Goal: Task Accomplishment & Management: Use online tool/utility

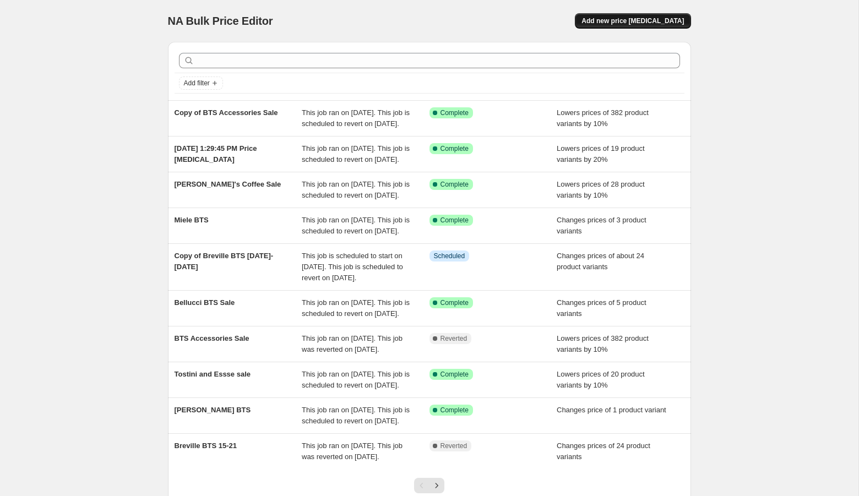
click at [628, 20] on span "Add new price [MEDICAL_DATA]" at bounding box center [632, 21] width 102 height 9
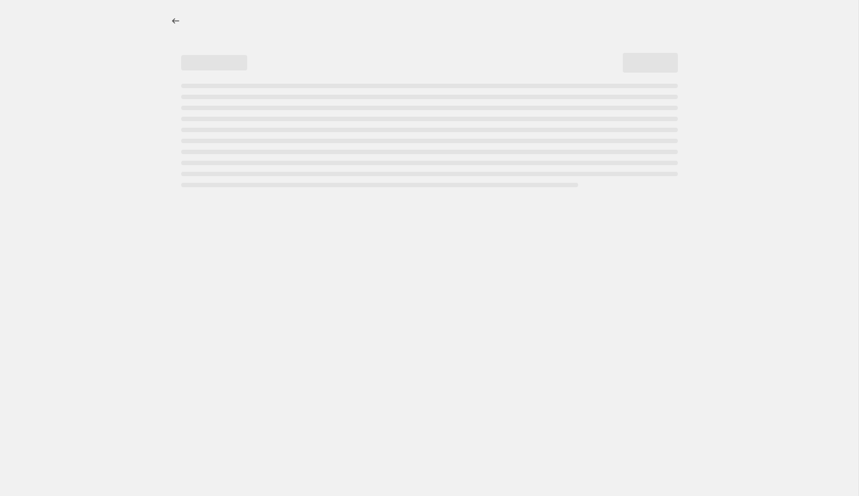
select select "percentage"
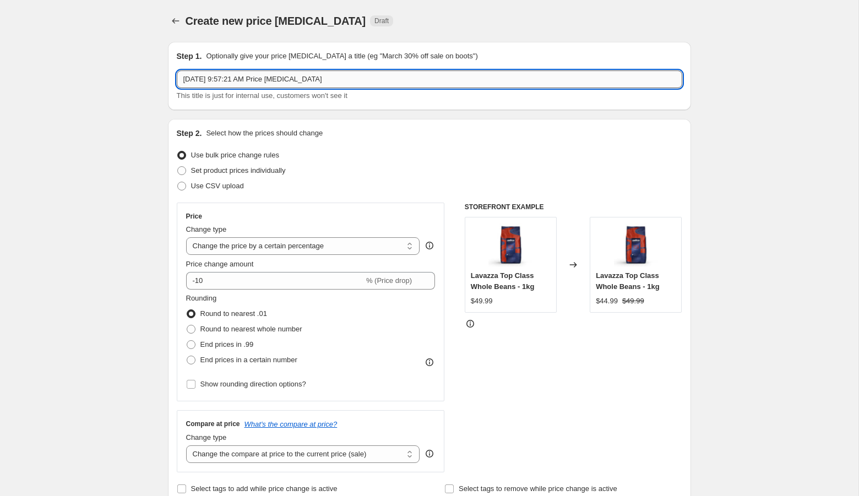
click at [347, 74] on input "[DATE] 9:57:21 AM Price [MEDICAL_DATA]" at bounding box center [429, 79] width 505 height 18
type input "Breville [DATE]-[DATE]"
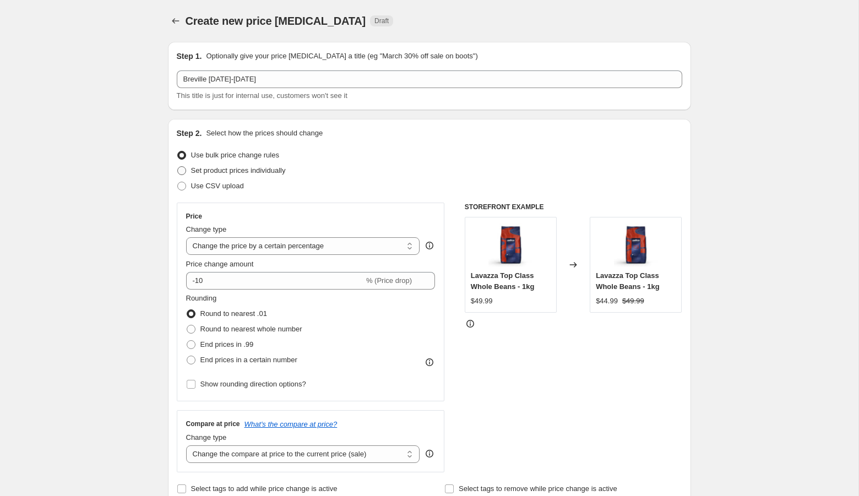
click at [215, 168] on span "Set product prices individually" at bounding box center [238, 170] width 95 height 8
click at [178, 167] on input "Set product prices individually" at bounding box center [177, 166] width 1 height 1
radio input "true"
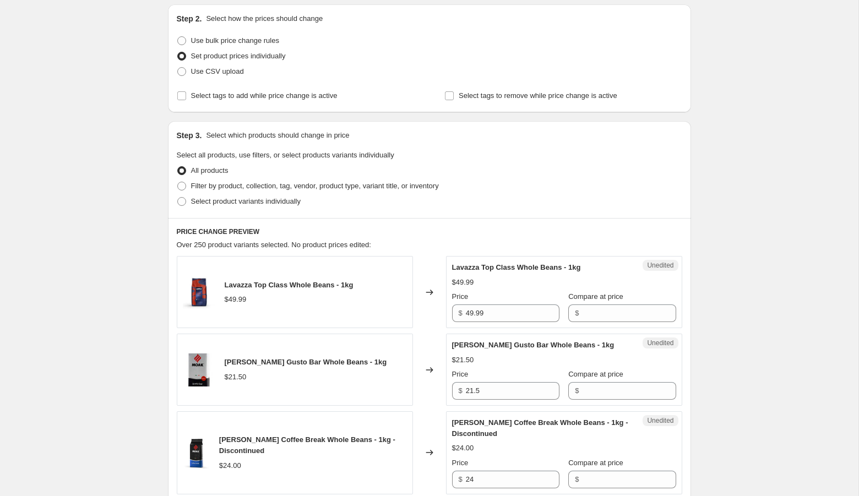
scroll to position [126, 0]
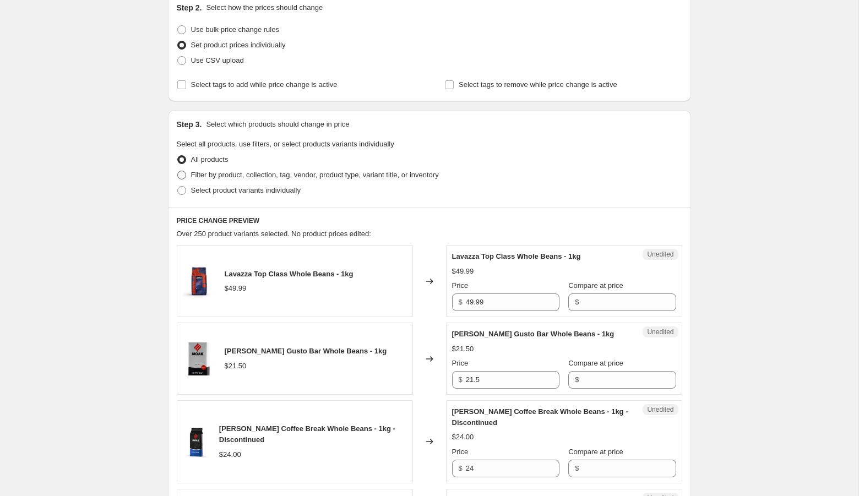
click at [299, 177] on span "Filter by product, collection, tag, vendor, product type, variant title, or inv…" at bounding box center [315, 175] width 248 height 8
click at [178, 171] on input "Filter by product, collection, tag, vendor, product type, variant title, or inv…" at bounding box center [177, 171] width 1 height 1
radio input "true"
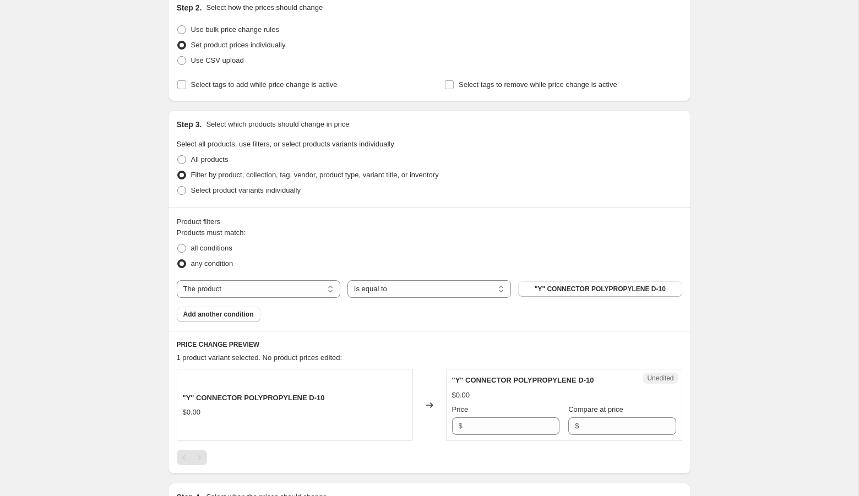
click at [97, 335] on div "Create new price [MEDICAL_DATA]. This page is ready Create new price [MEDICAL_D…" at bounding box center [429, 259] width 858 height 770
click at [602, 285] on span ""Y" CONNECTOR POLYPROPYLENE D-10" at bounding box center [600, 289] width 131 height 9
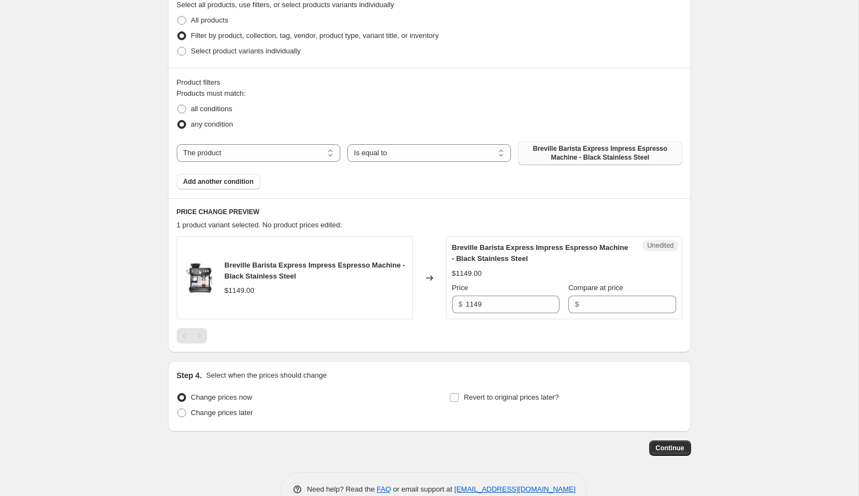
scroll to position [290, 0]
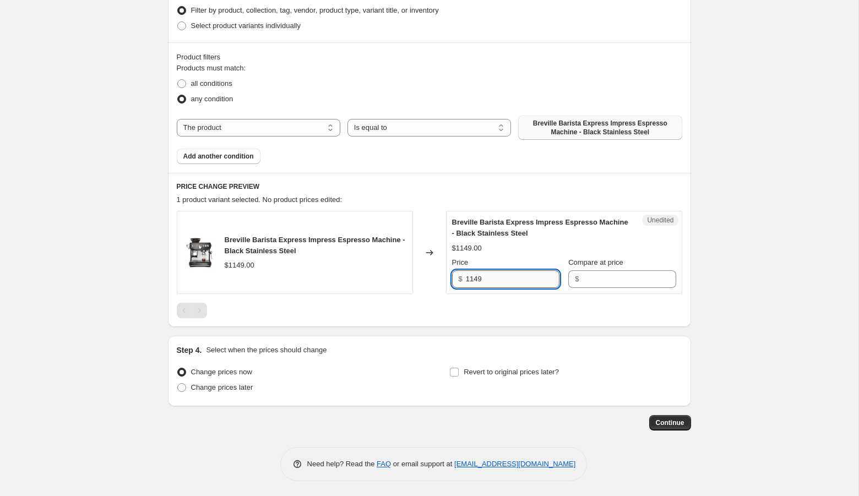
click at [486, 270] on input "1149" at bounding box center [513, 279] width 94 height 18
click at [486, 275] on input "1149" at bounding box center [513, 279] width 94 height 18
type input "1149"
click at [625, 276] on input "Compare at price" at bounding box center [629, 279] width 94 height 18
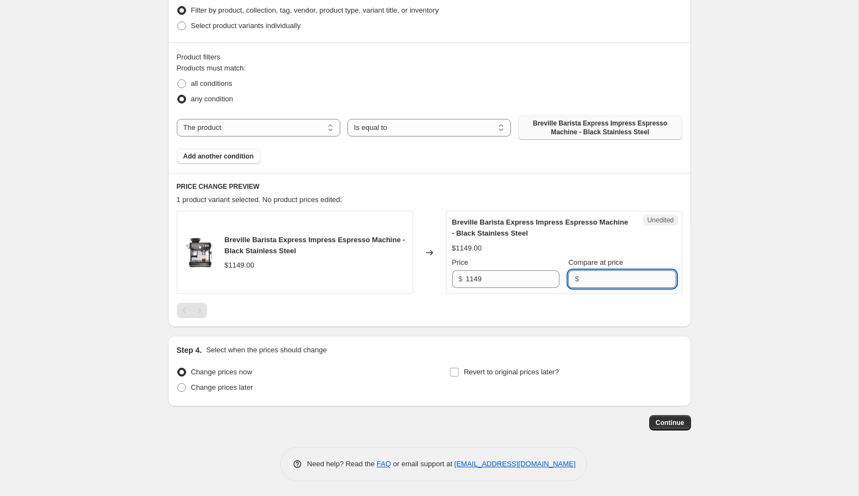
paste input "1149"
type input "1149"
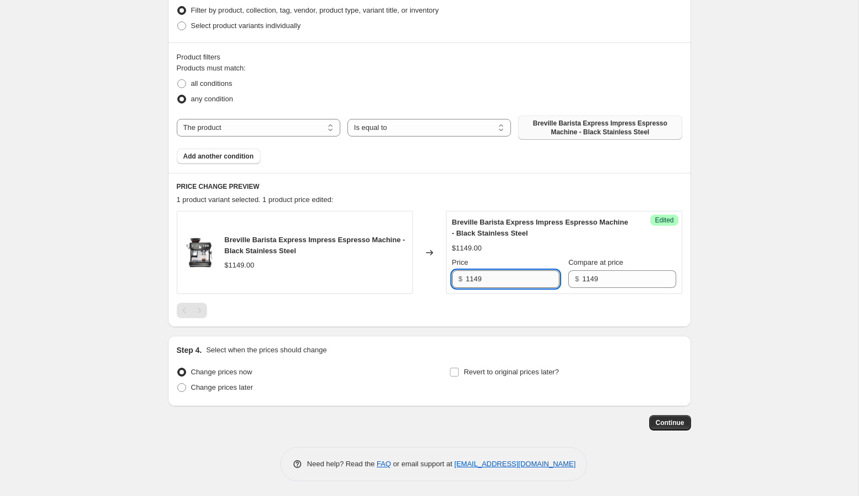
click at [478, 275] on input "1149" at bounding box center [513, 279] width 94 height 18
type input "899.99"
click at [731, 247] on div "Create new price [MEDICAL_DATA]. This page is ready Create new price [MEDICAL_D…" at bounding box center [429, 104] width 858 height 788
click at [197, 157] on span "Add another condition" at bounding box center [218, 156] width 70 height 9
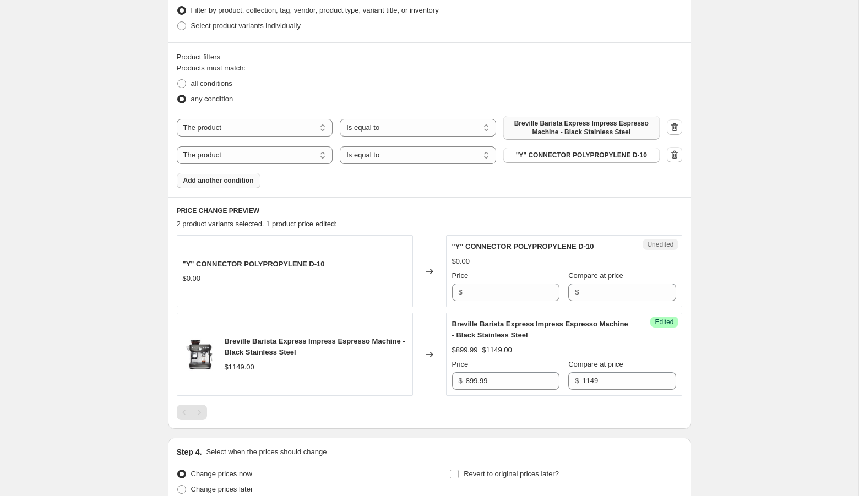
click at [574, 144] on div "The product The product's collection The product's tag The product's vendor The…" at bounding box center [429, 140] width 505 height 48
click at [572, 149] on button ""Y" CONNECTOR POLYPROPYLENE D-10" at bounding box center [581, 155] width 156 height 15
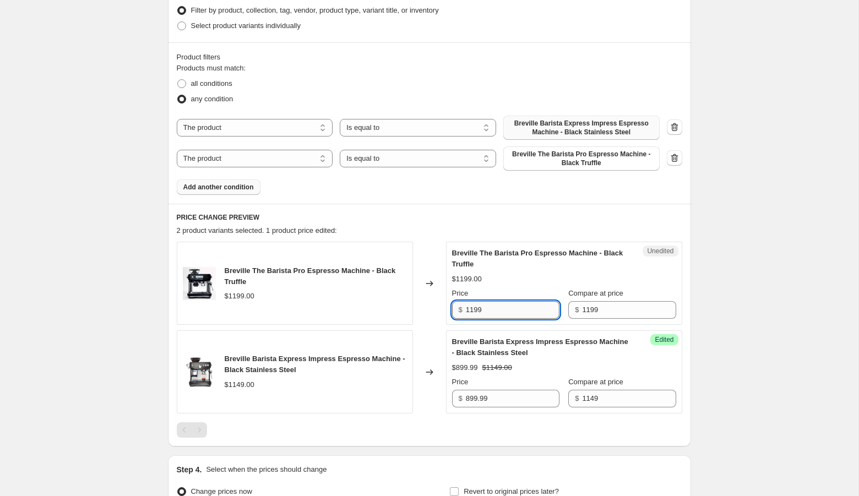
click at [489, 306] on input "1199" at bounding box center [513, 310] width 94 height 18
type input "959.99"
click at [759, 255] on div "Create new price [MEDICAL_DATA]. This page is ready Create new price [MEDICAL_D…" at bounding box center [429, 163] width 858 height 907
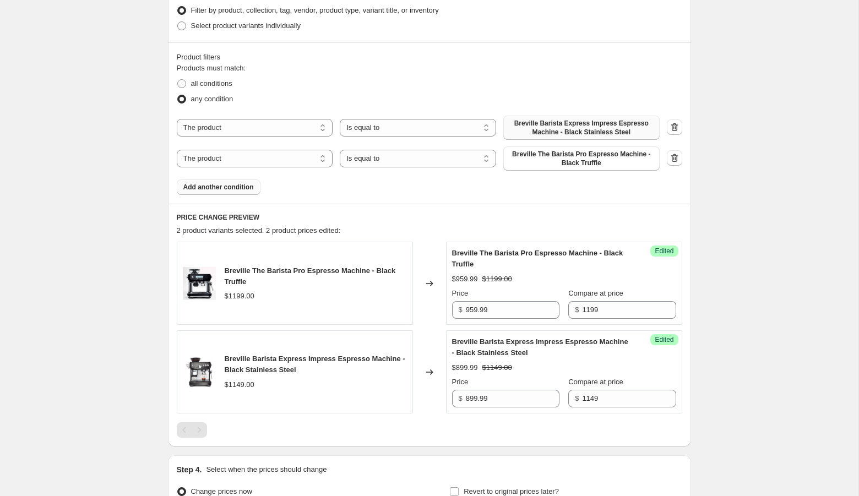
click at [246, 190] on span "Add another condition" at bounding box center [218, 187] width 70 height 9
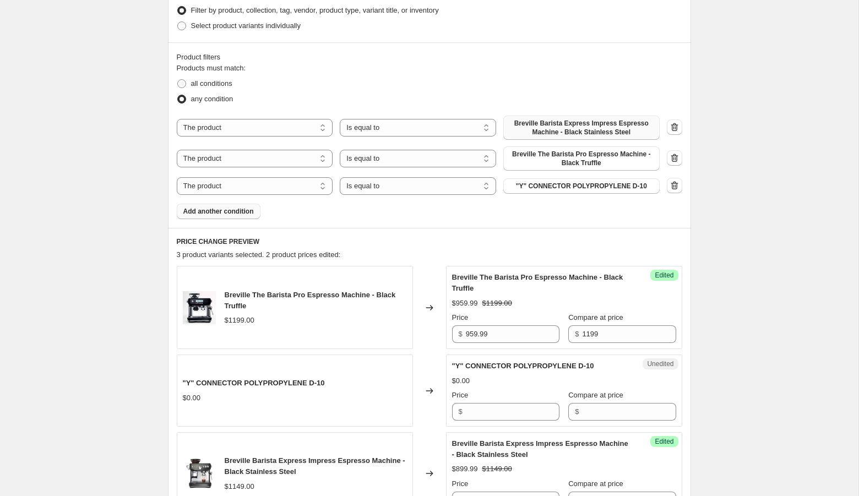
click at [552, 186] on span ""Y" CONNECTOR POLYPROPYLENE D-10" at bounding box center [581, 186] width 131 height 9
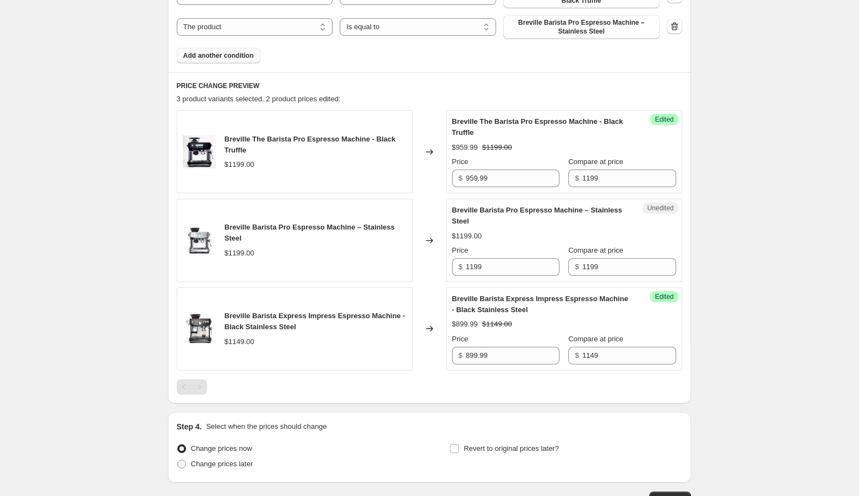
scroll to position [457, 0]
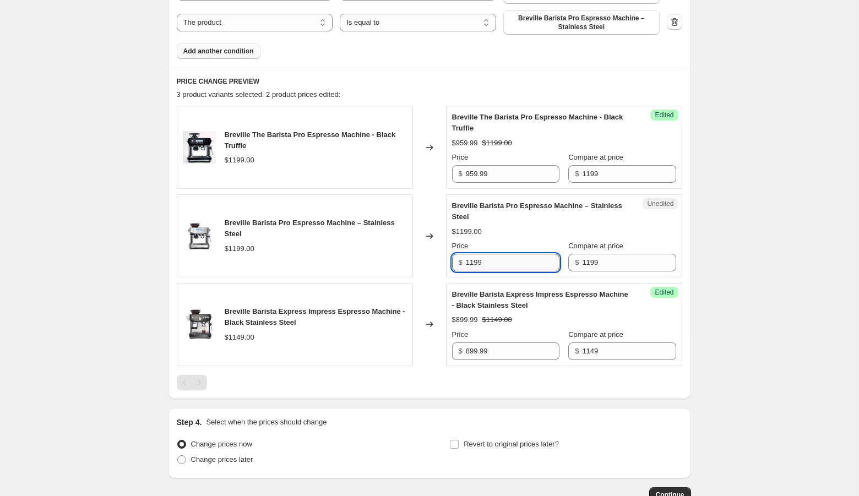
click at [488, 261] on input "1199" at bounding box center [513, 263] width 94 height 18
type input "959.99"
click at [774, 226] on div "Create new price [MEDICAL_DATA]. This page is ready Create new price [MEDICAL_D…" at bounding box center [429, 56] width 858 height 1027
click at [231, 48] on span "Add another condition" at bounding box center [218, 51] width 70 height 9
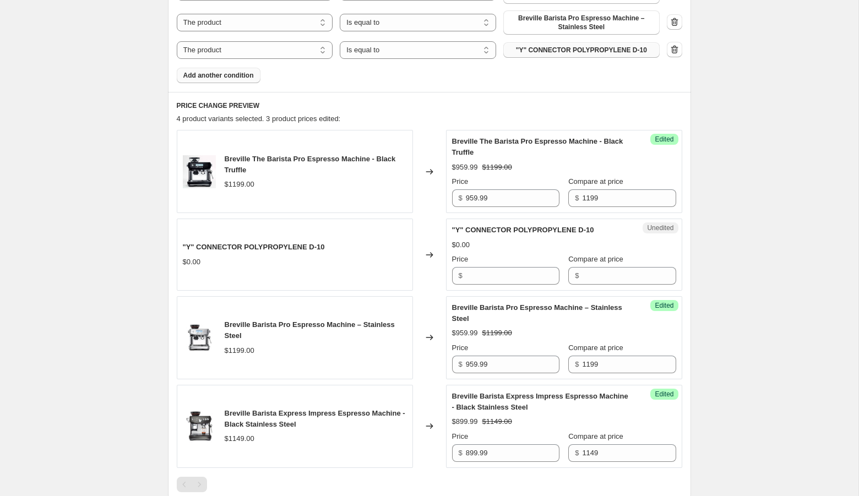
click at [554, 50] on span ""Y" CONNECTOR POLYPROPYLENE D-10" at bounding box center [581, 50] width 131 height 9
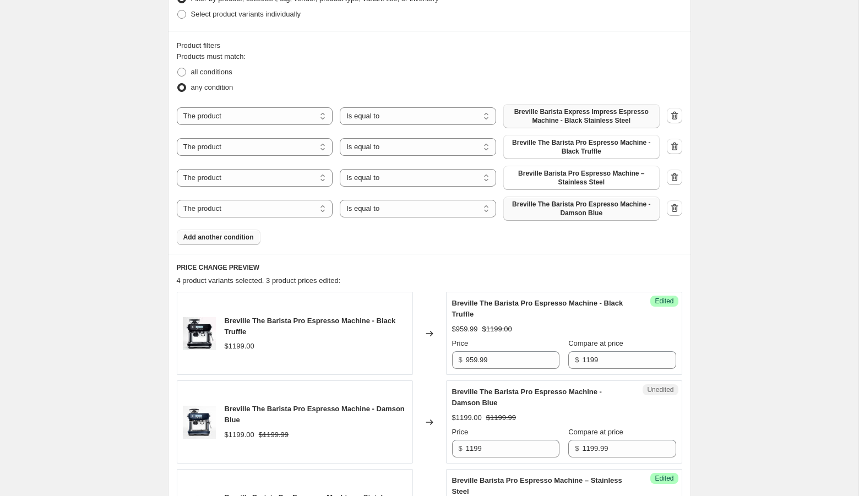
scroll to position [280, 0]
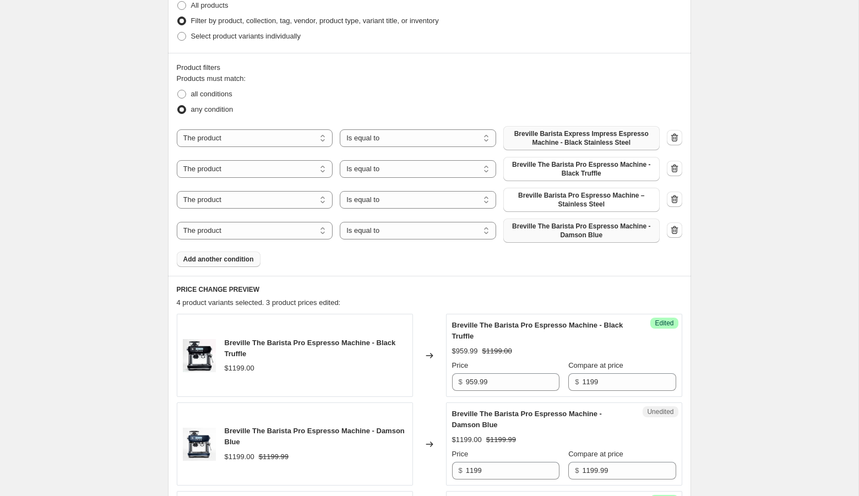
click at [214, 257] on span "Add another condition" at bounding box center [218, 259] width 70 height 9
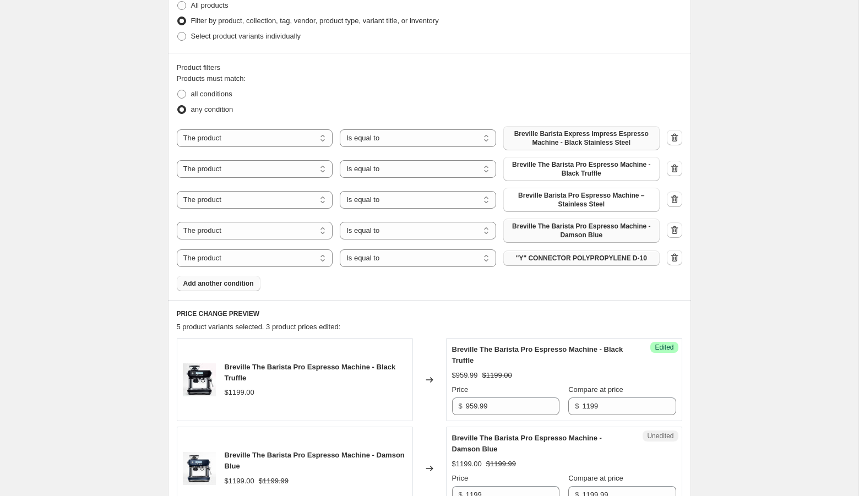
click at [595, 259] on span ""Y" CONNECTOR POLYPROPYLENE D-10" at bounding box center [581, 258] width 131 height 9
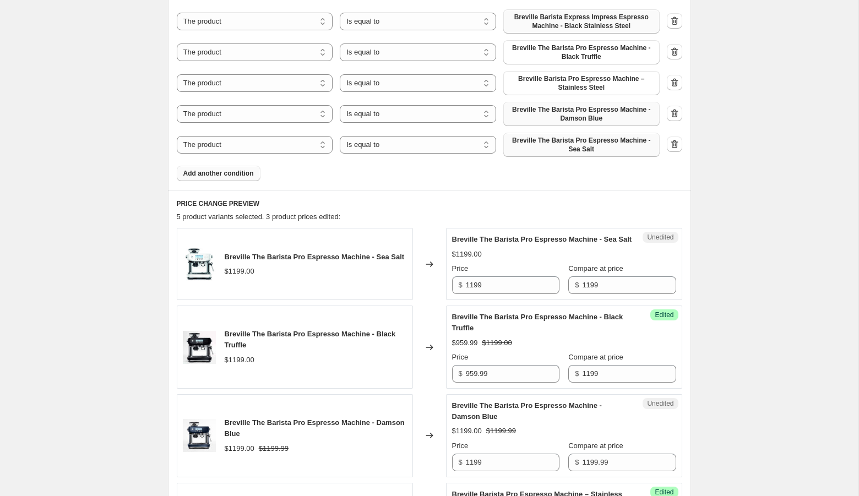
scroll to position [397, 0]
click at [491, 290] on input "1199" at bounding box center [513, 284] width 94 height 18
click at [471, 292] on input "1199" at bounding box center [513, 284] width 94 height 18
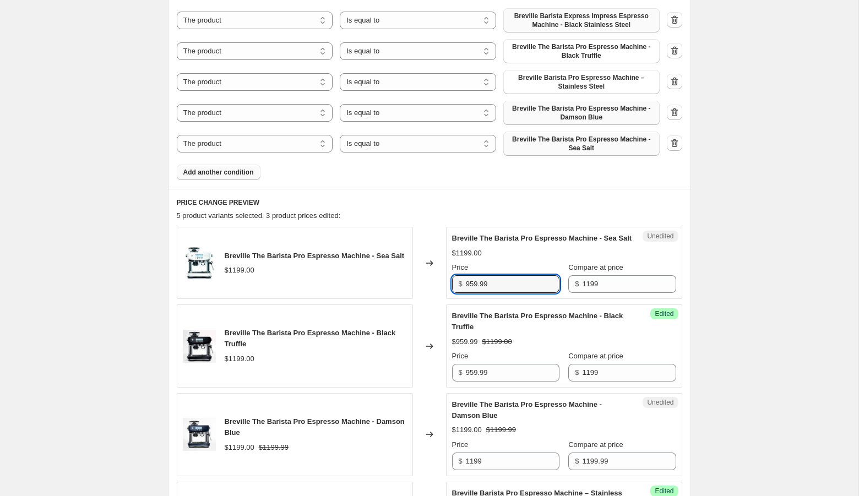
type input "959.99"
click at [700, 255] on div "Create new price [MEDICAL_DATA]. This page is ready Create new price [MEDICAL_D…" at bounding box center [429, 230] width 549 height 1254
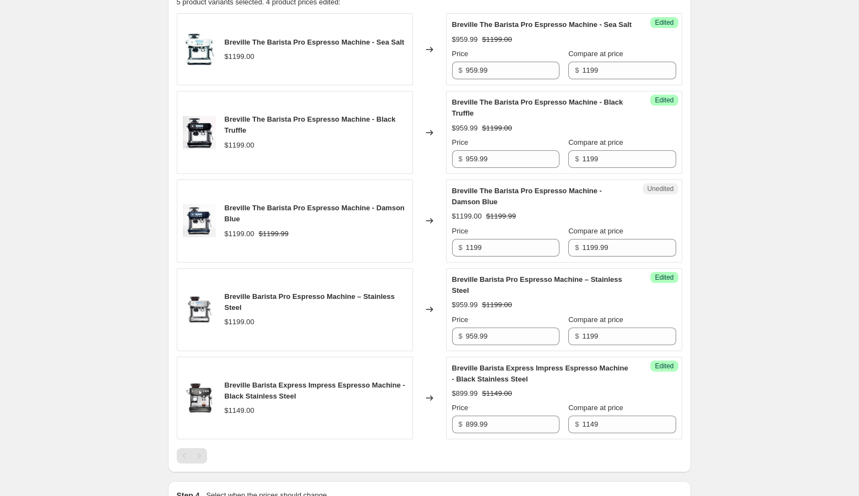
scroll to position [616, 0]
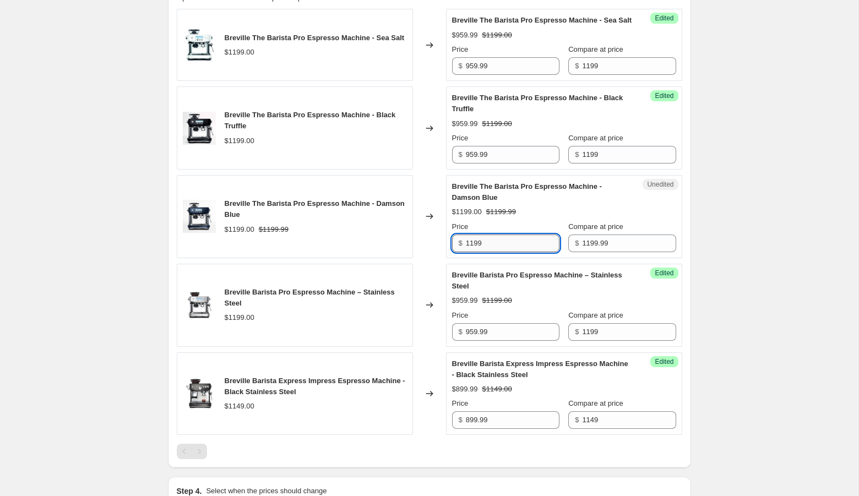
click at [495, 252] on input "1199" at bounding box center [513, 244] width 94 height 18
type input "959.99"
click at [831, 268] on div "Create new price [MEDICAL_DATA]. This page is ready Create new price [MEDICAL_D…" at bounding box center [429, 11] width 858 height 1254
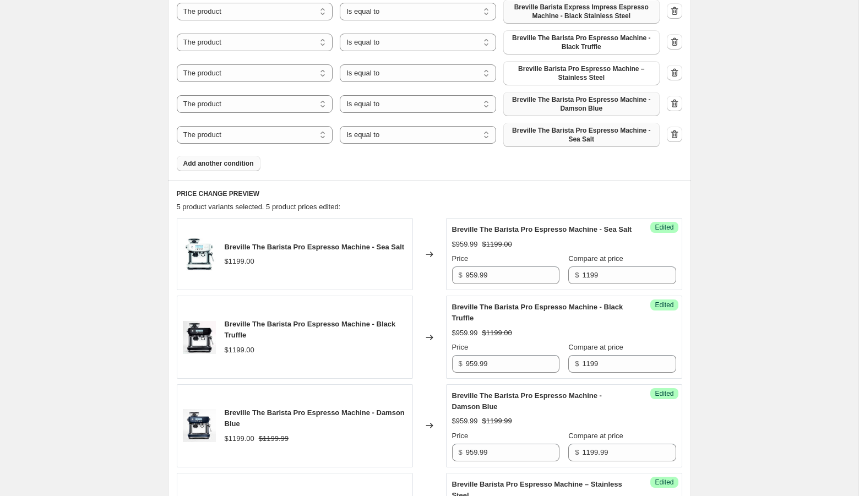
scroll to position [404, 0]
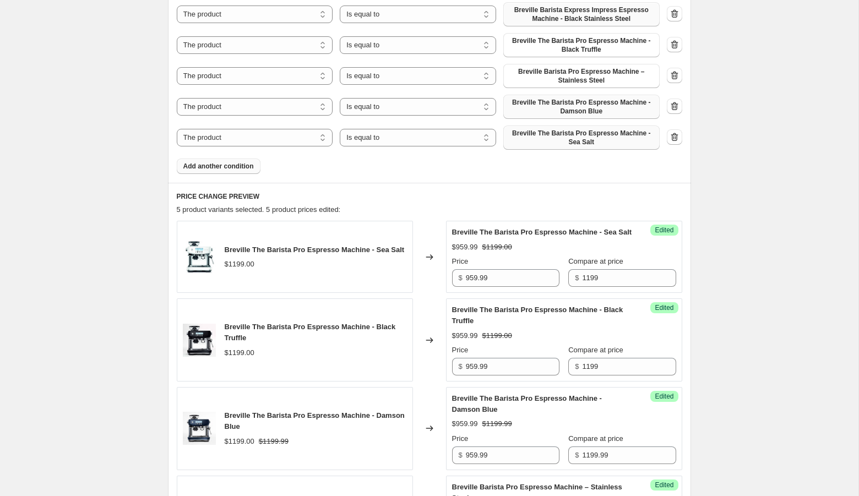
click at [211, 160] on button "Add another condition" at bounding box center [219, 166] width 84 height 15
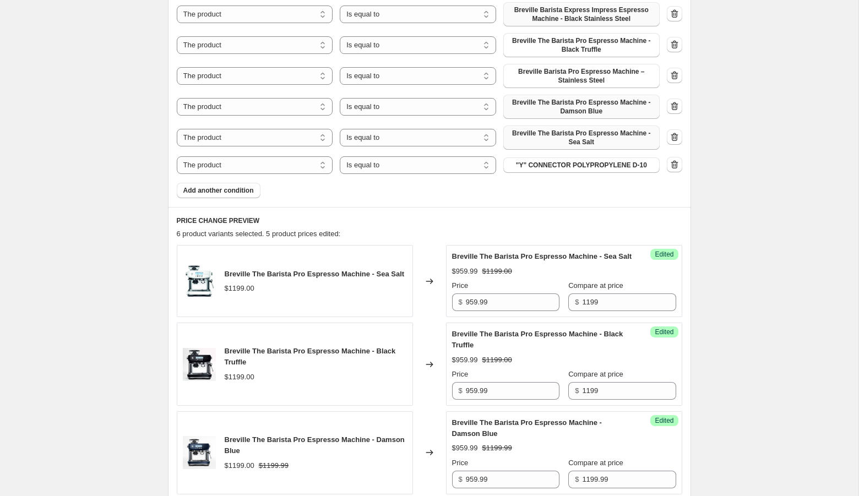
click at [573, 173] on div "Products must match: all conditions any condition The product The product's col…" at bounding box center [429, 73] width 505 height 249
click at [571, 167] on span ""Y" CONNECTOR POLYPROPYLENE D-10" at bounding box center [581, 165] width 131 height 9
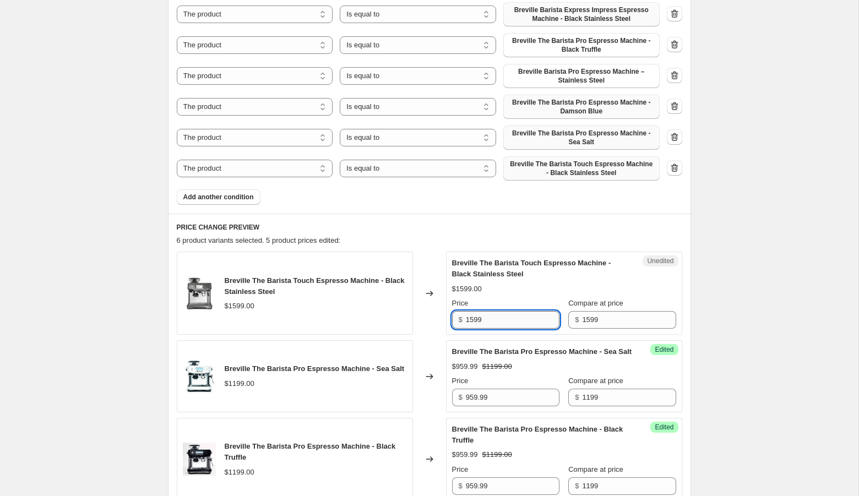
click at [474, 318] on input "1599" at bounding box center [513, 320] width 94 height 18
type input "1279.99"
click at [727, 291] on div "Create new price [MEDICAL_DATA]. This page is ready Create new price [MEDICAL_D…" at bounding box center [429, 283] width 858 height 1374
click at [204, 194] on span "Add another condition" at bounding box center [218, 197] width 70 height 9
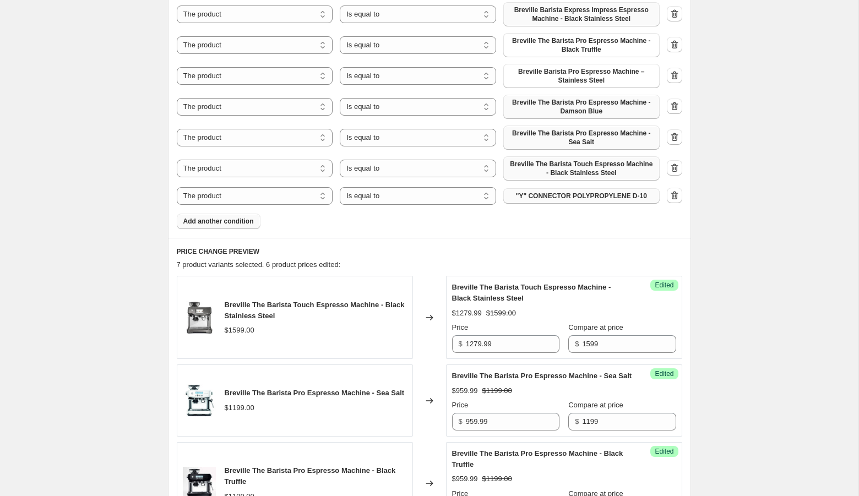
click at [568, 199] on span ""Y" CONNECTOR POLYPROPYLENE D-10" at bounding box center [581, 196] width 131 height 9
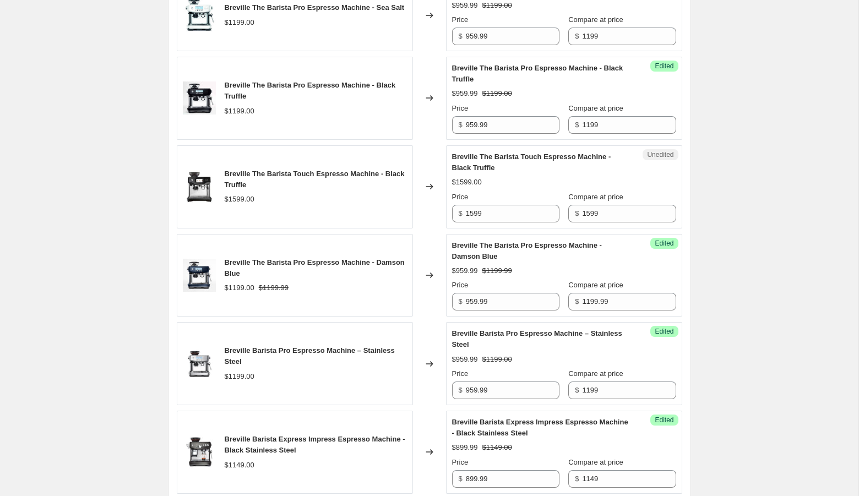
scroll to position [836, 0]
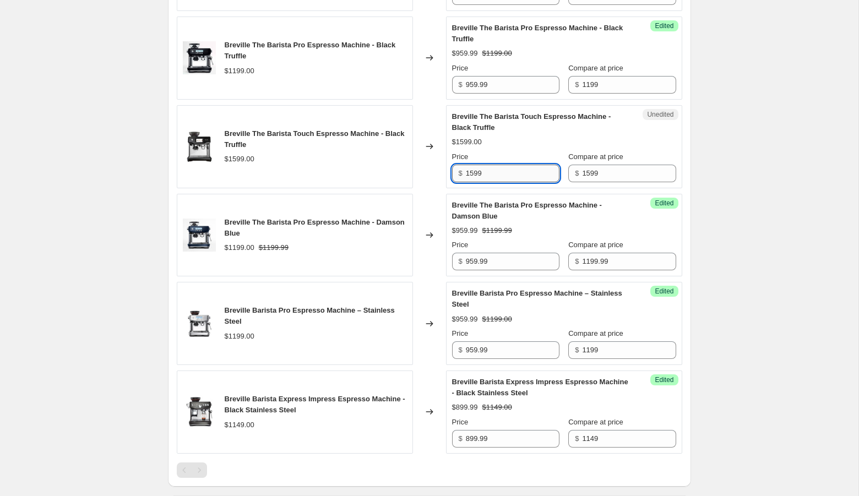
click at [480, 182] on input "1599" at bounding box center [513, 174] width 94 height 18
type input "1279.99"
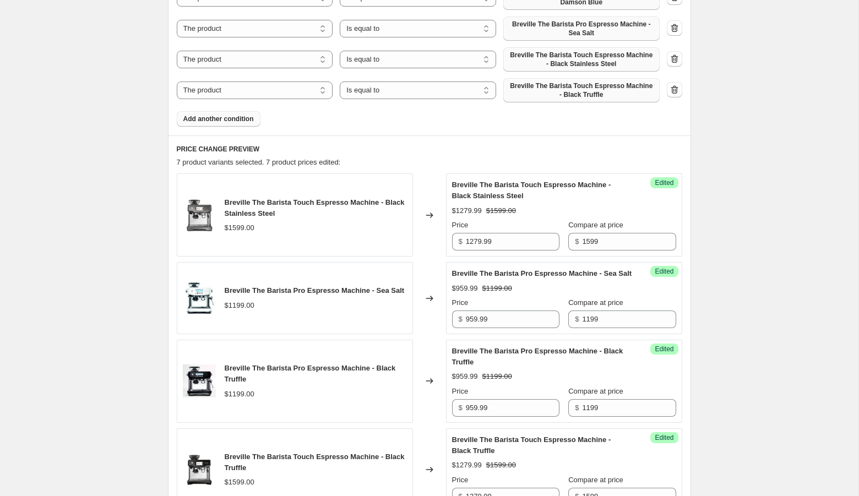
scroll to position [505, 0]
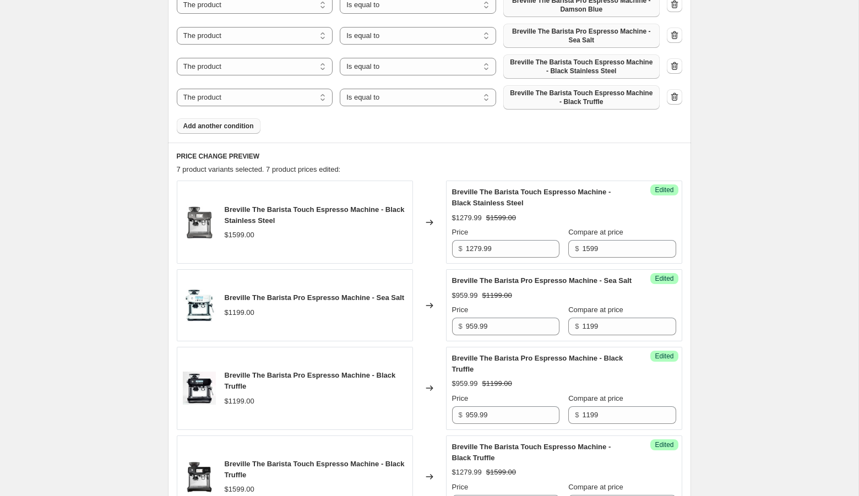
click at [248, 125] on span "Add another condition" at bounding box center [218, 126] width 70 height 9
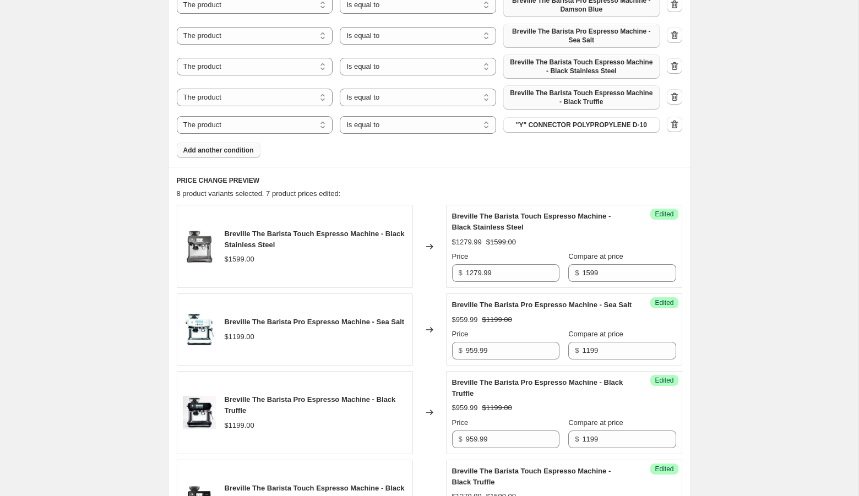
click at [546, 123] on span ""Y" CONNECTOR POLYPROPYLENE D-10" at bounding box center [581, 125] width 131 height 9
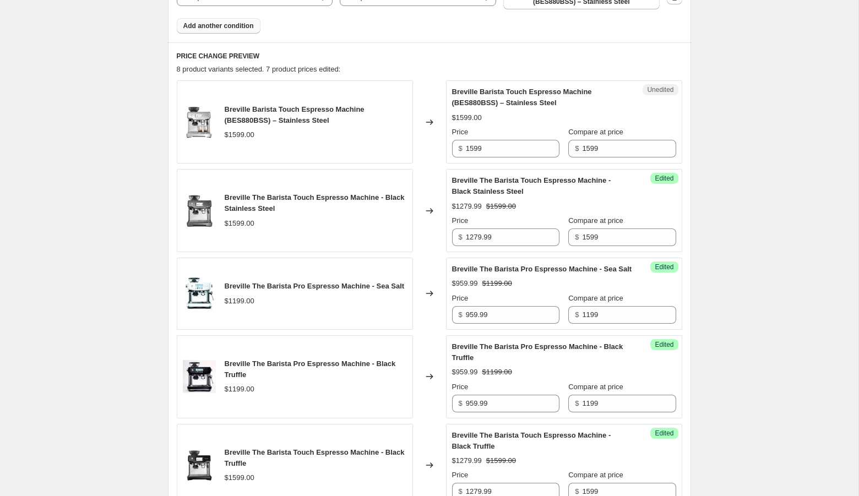
scroll to position [639, 0]
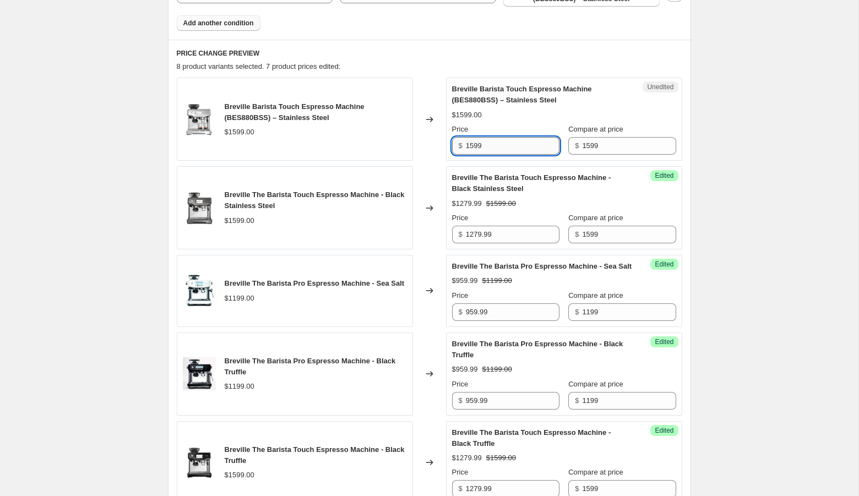
click at [479, 145] on input "1599" at bounding box center [513, 146] width 94 height 18
type input "1279.99"
click at [718, 154] on div "Create new price [MEDICAL_DATA]. This page is ready Create new price [MEDICAL_D…" at bounding box center [429, 167] width 858 height 1613
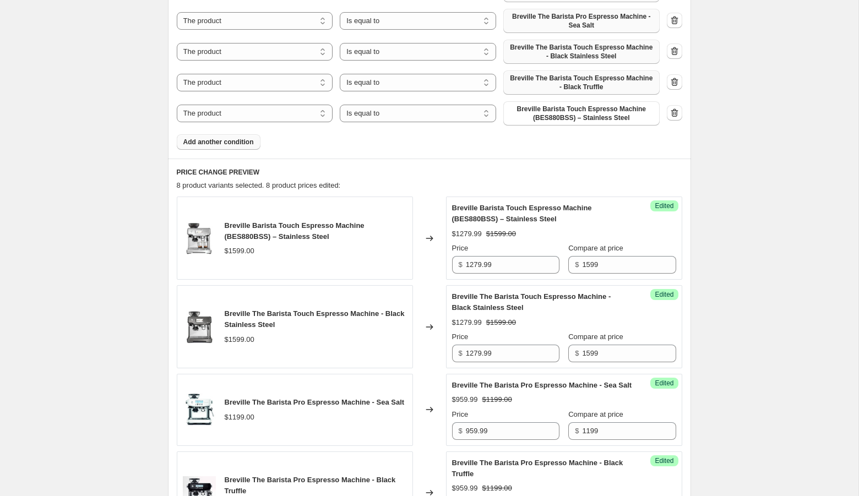
scroll to position [507, 0]
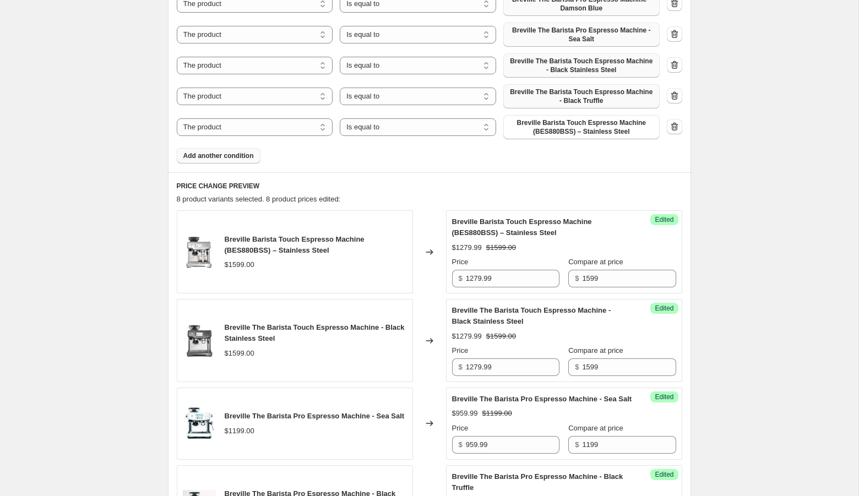
click at [210, 155] on span "Add another condition" at bounding box center [218, 155] width 70 height 9
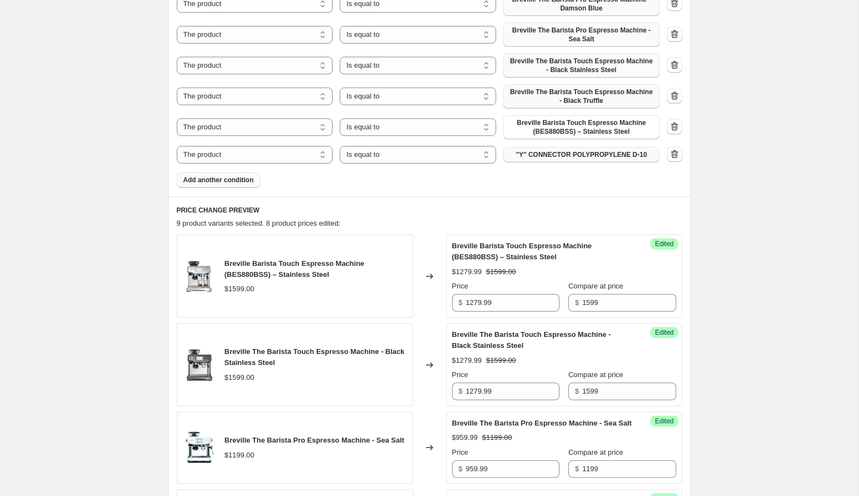
click at [608, 154] on span ""Y" CONNECTOR POLYPROPYLENE D-10" at bounding box center [581, 154] width 131 height 9
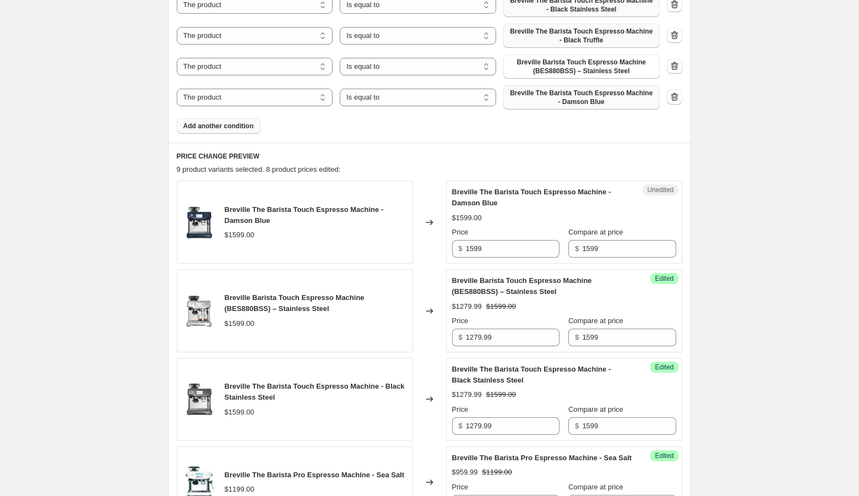
scroll to position [631, 0]
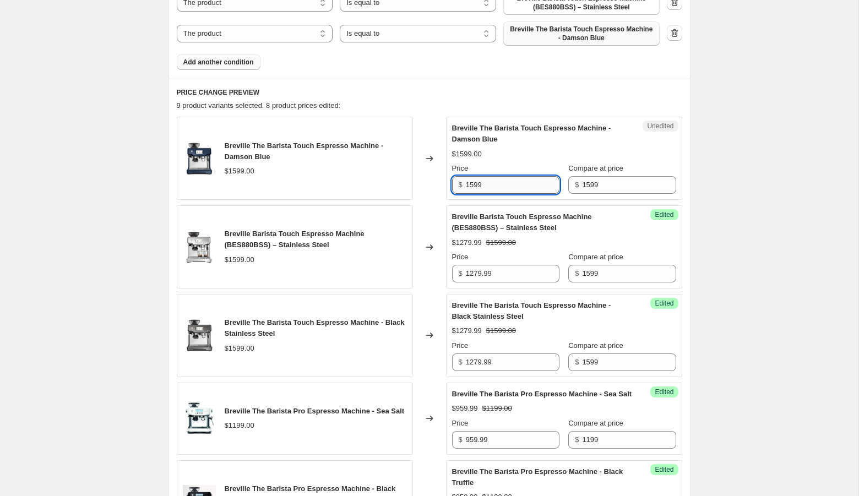
click at [479, 183] on input "1599" at bounding box center [513, 185] width 94 height 18
type input "1279.99"
click at [733, 145] on div "Create new price [MEDICAL_DATA]. This page is ready Create new price [MEDICAL_D…" at bounding box center [429, 234] width 858 height 1731
click at [240, 59] on span "Add another condition" at bounding box center [218, 62] width 70 height 9
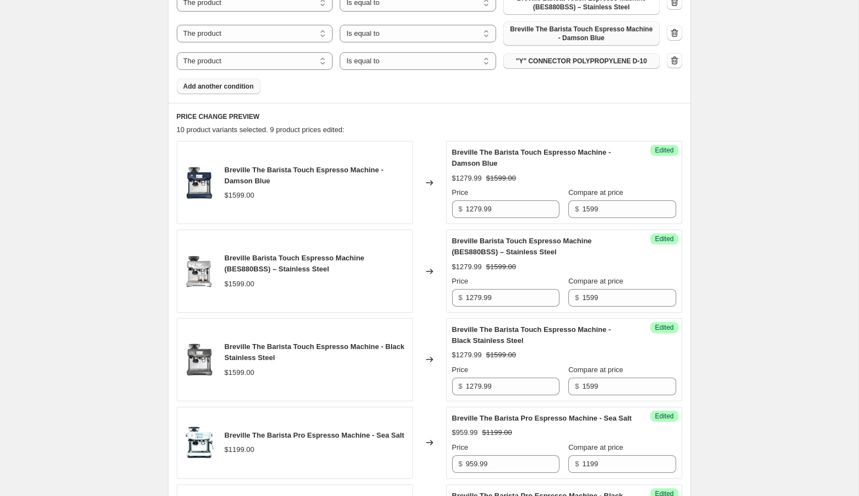
click at [540, 64] on span ""Y" CONNECTOR POLYPROPYLENE D-10" at bounding box center [581, 61] width 131 height 9
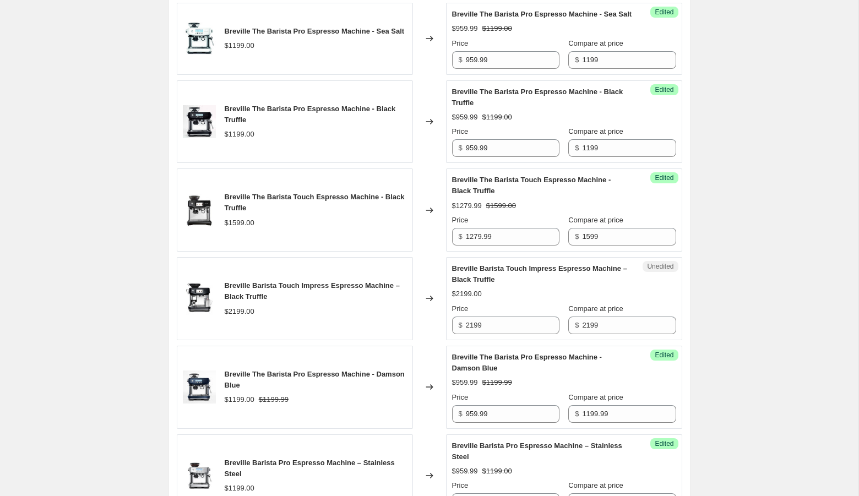
scroll to position [1063, 0]
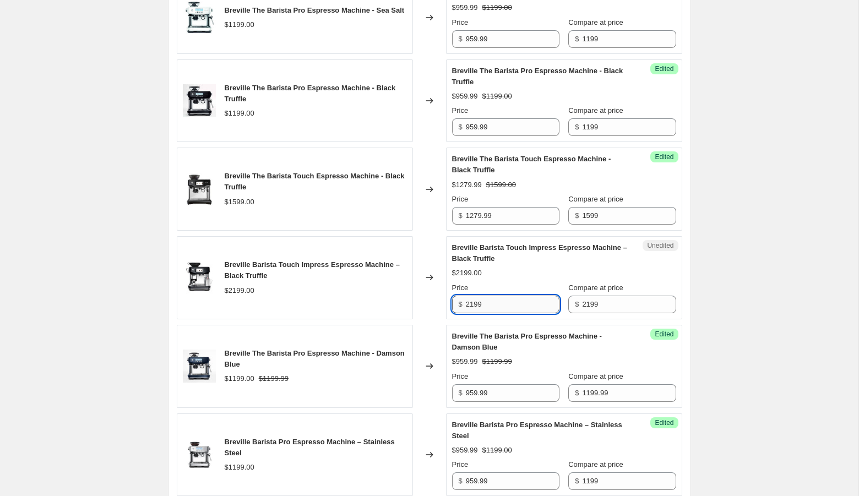
click at [475, 313] on input "2199" at bounding box center [513, 305] width 94 height 18
type input "1759.99"
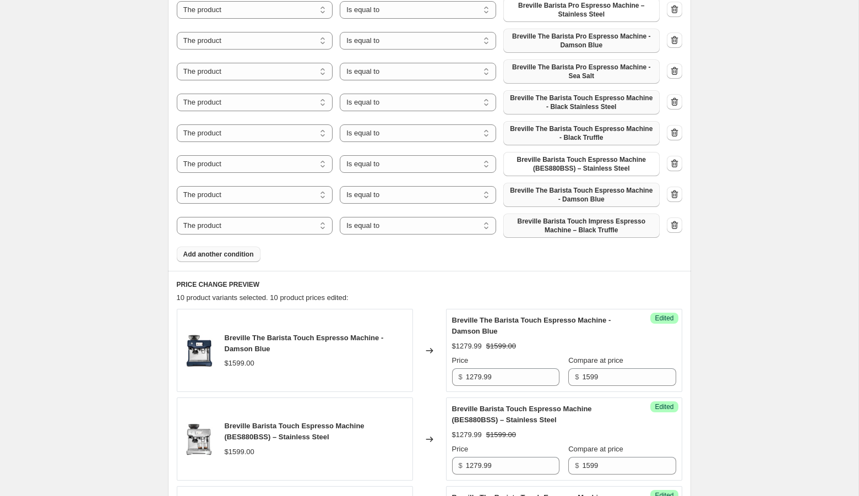
scroll to position [464, 0]
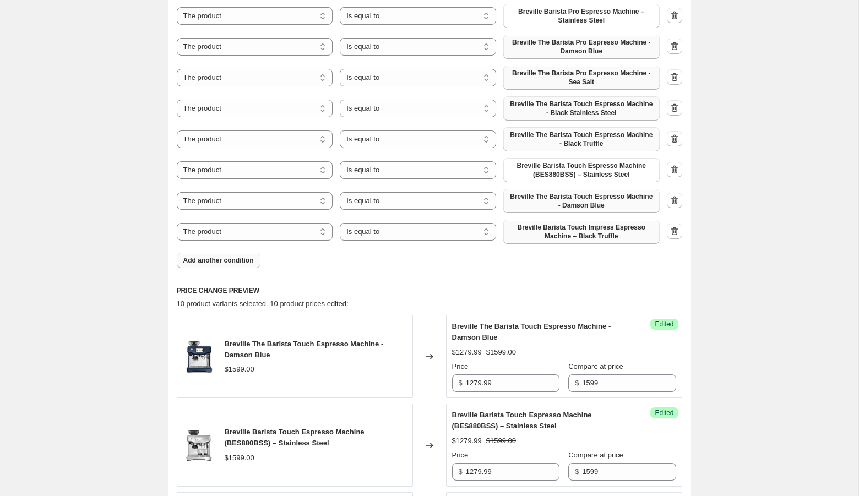
click at [207, 264] on button "Add another condition" at bounding box center [219, 260] width 84 height 15
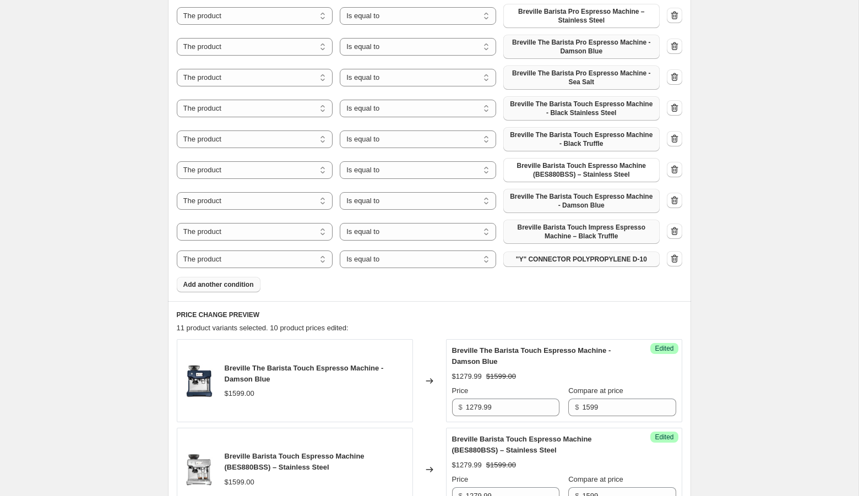
click at [602, 260] on span ""Y" CONNECTOR POLYPROPYLENE D-10" at bounding box center [581, 259] width 131 height 9
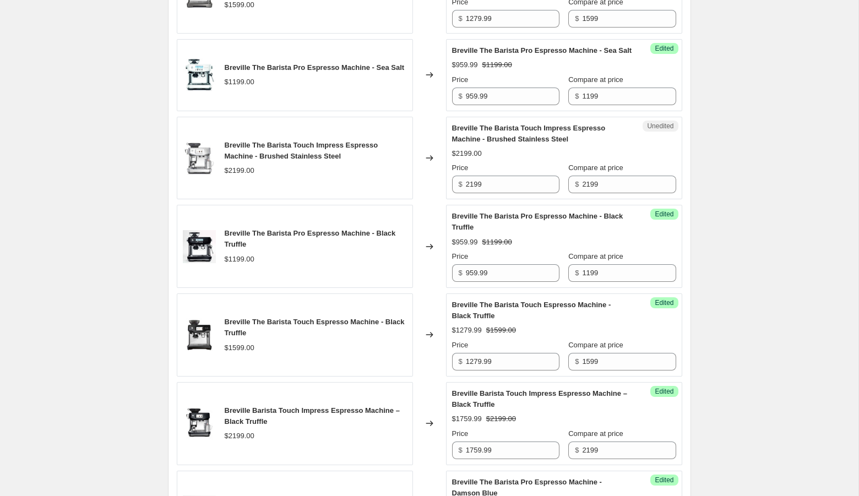
scroll to position [1049, 0]
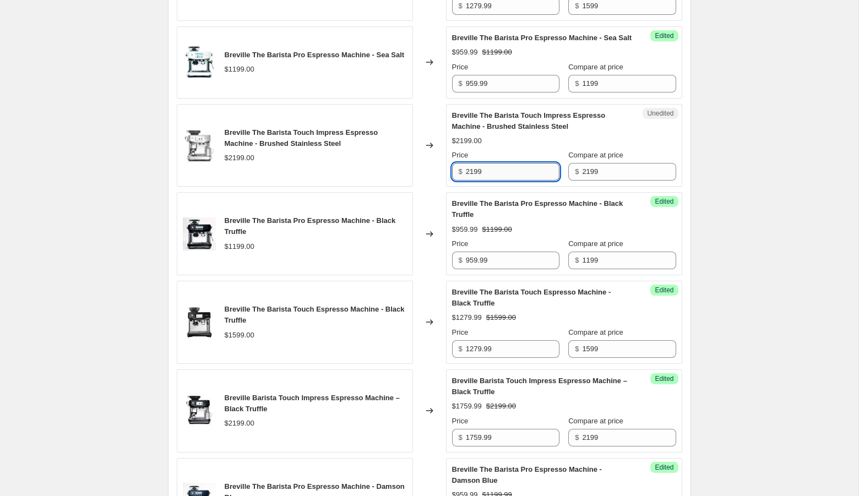
click at [474, 178] on input "2199" at bounding box center [513, 172] width 94 height 18
type input "1759.99"
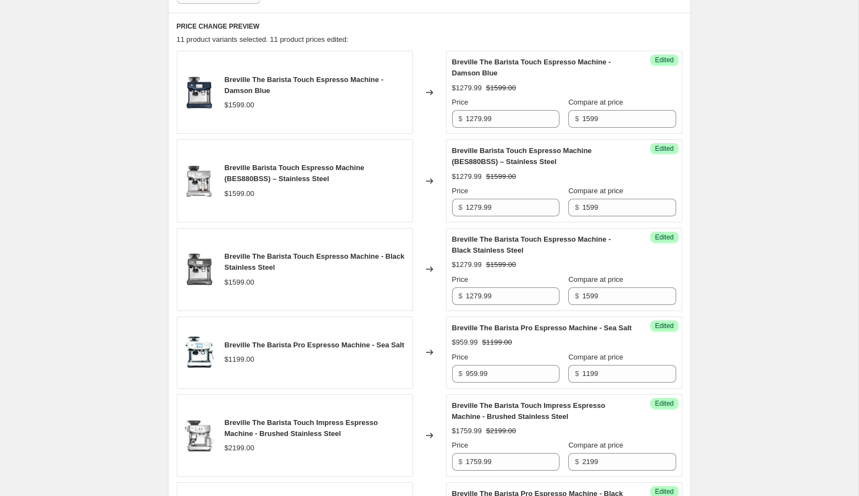
scroll to position [676, 0]
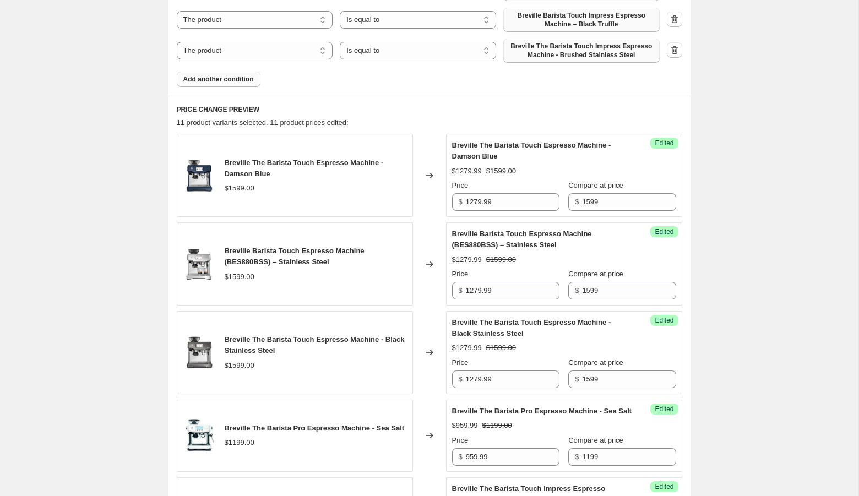
click at [242, 76] on span "Add another condition" at bounding box center [218, 79] width 70 height 9
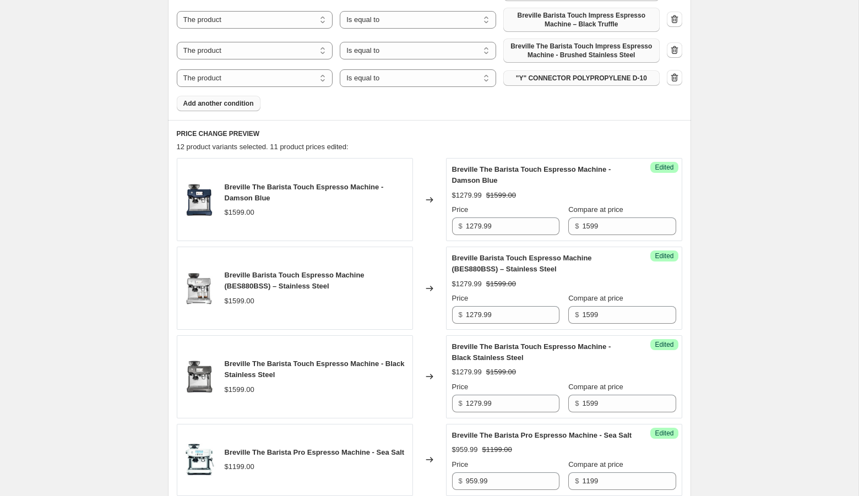
click at [602, 83] on button ""Y" CONNECTOR POLYPROPYLENE D-10" at bounding box center [581, 77] width 156 height 15
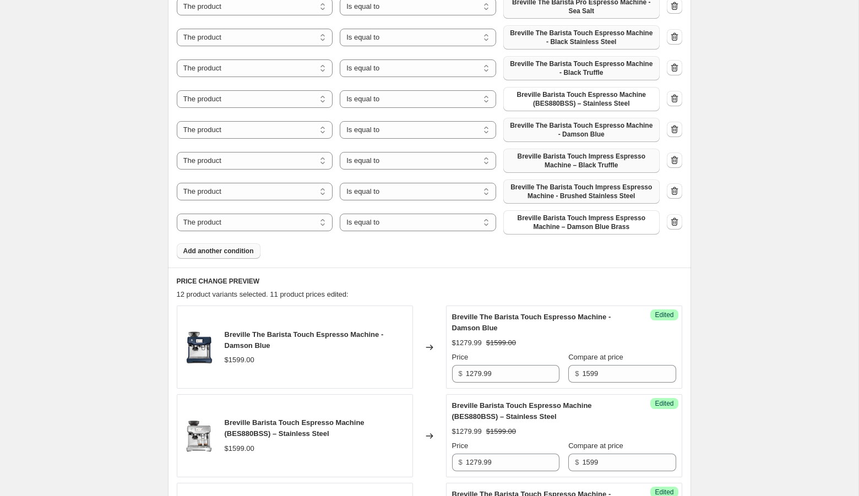
scroll to position [416, 0]
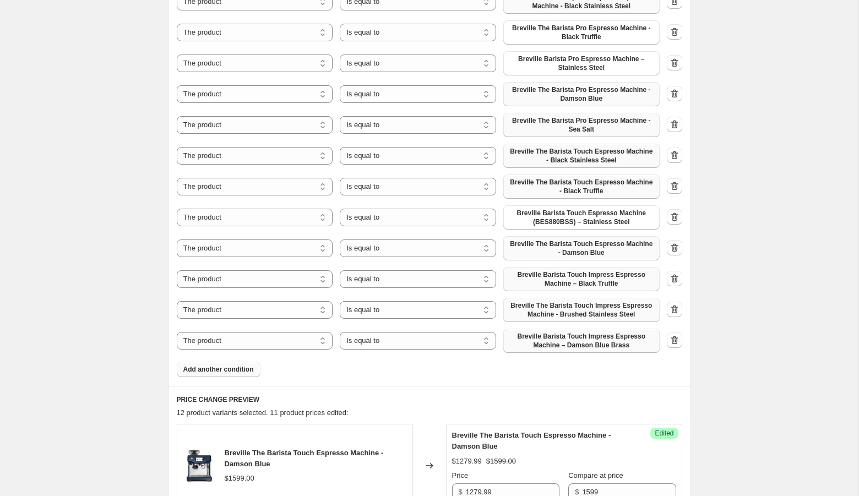
click at [540, 342] on span "Breville Barista Touch Impress Espresso Machine – Damson Blue Brass" at bounding box center [581, 341] width 143 height 18
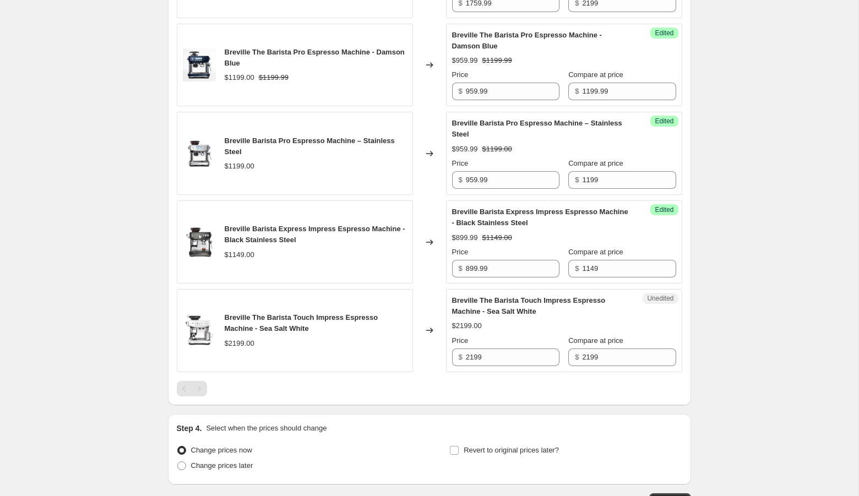
scroll to position [1515, 0]
click at [487, 360] on input "2199" at bounding box center [513, 357] width 94 height 18
type input "1759.99"
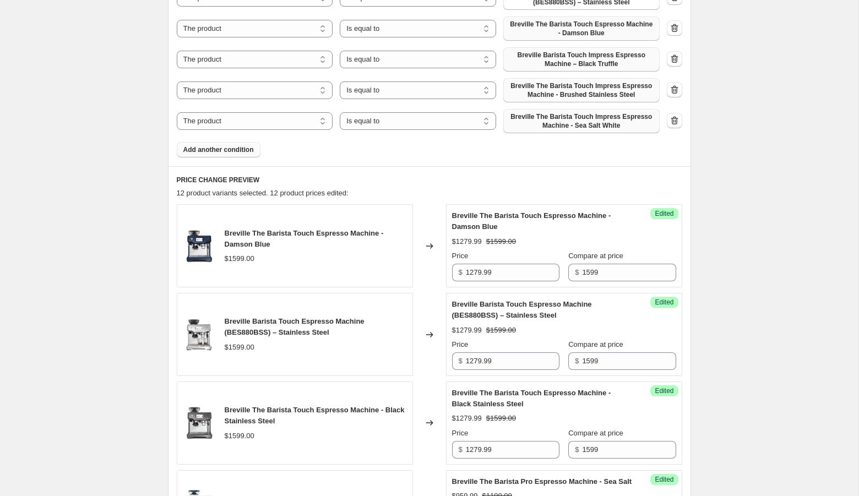
scroll to position [717, 0]
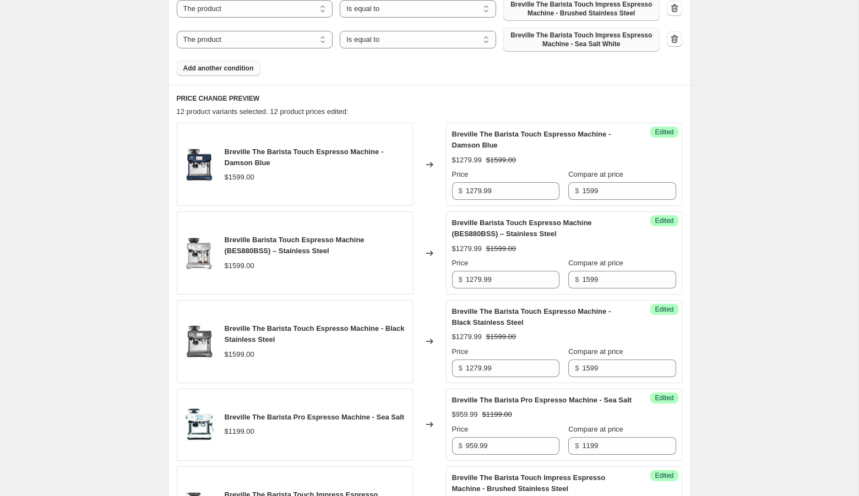
click at [231, 64] on span "Add another condition" at bounding box center [218, 68] width 70 height 9
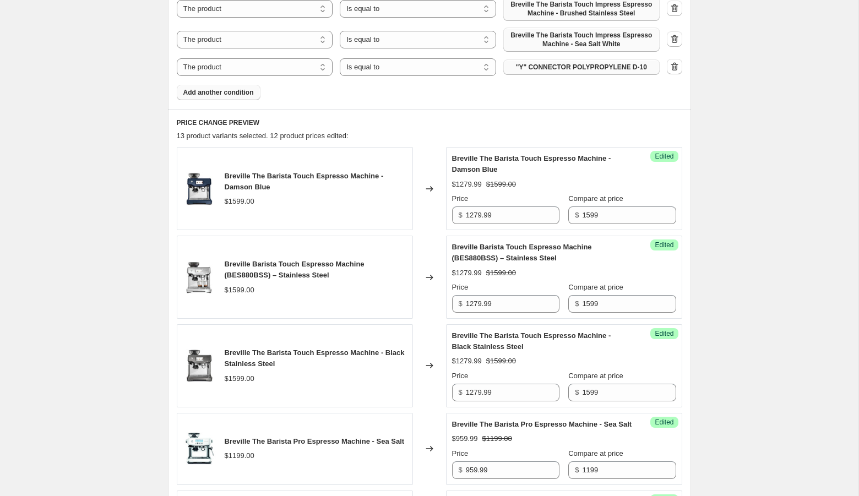
click at [564, 67] on span ""Y" CONNECTOR POLYPROPYLENE D-10" at bounding box center [581, 67] width 131 height 9
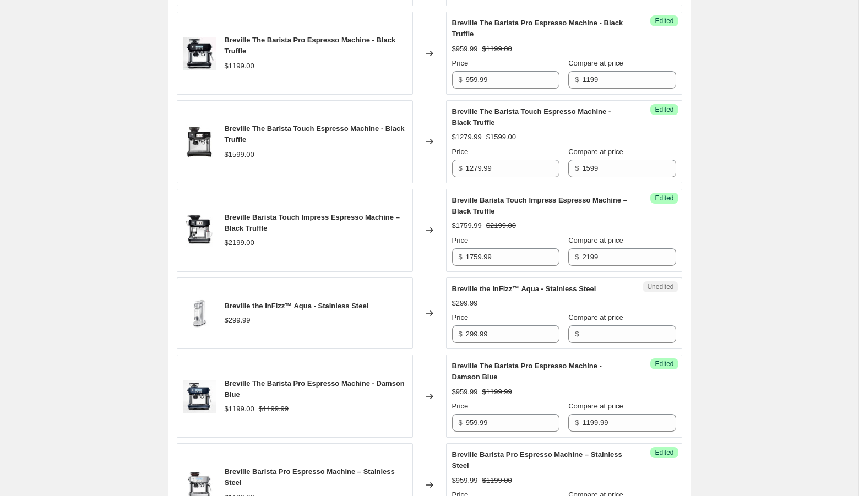
scroll to position [1283, 0]
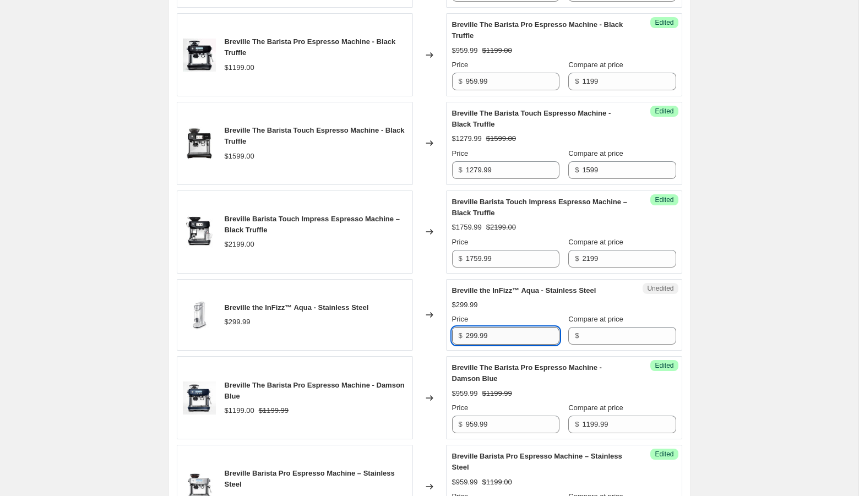
click at [475, 342] on input "299.99" at bounding box center [513, 336] width 94 height 18
type input "299.99"
click at [611, 342] on input "Compare at price" at bounding box center [629, 336] width 94 height 18
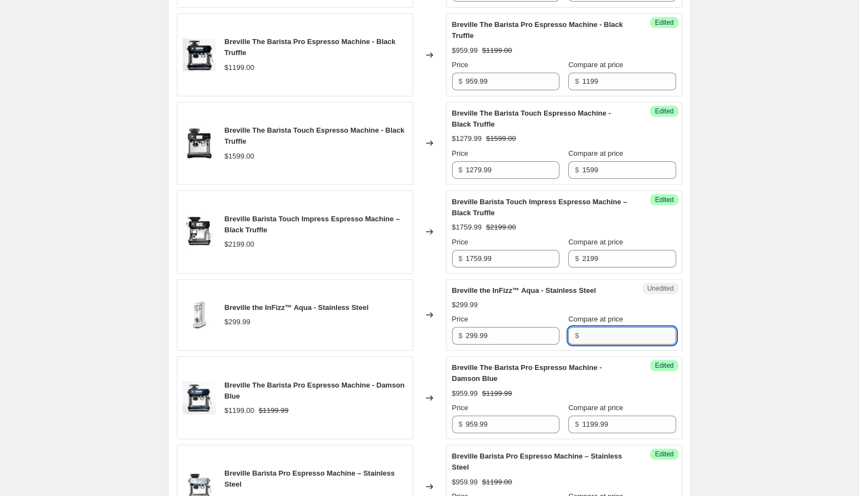
paste input "299.99"
type input "299.99"
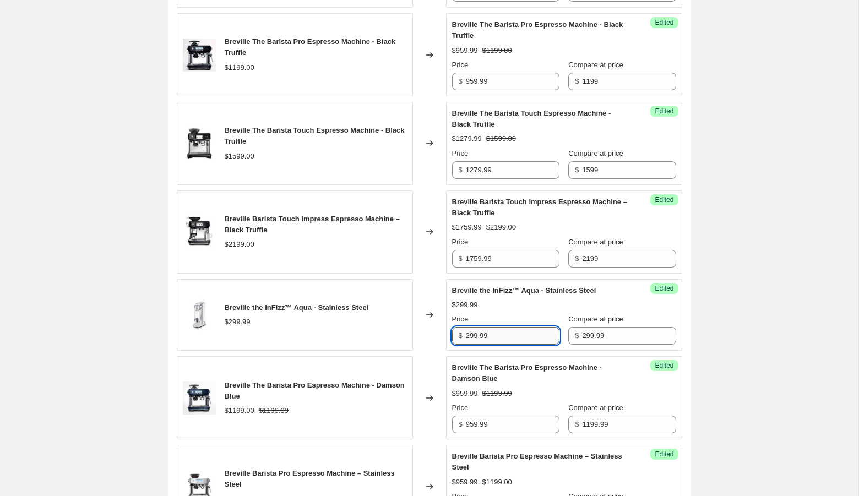
click at [474, 344] on input "299.99" at bounding box center [513, 336] width 94 height 18
type input "239.99"
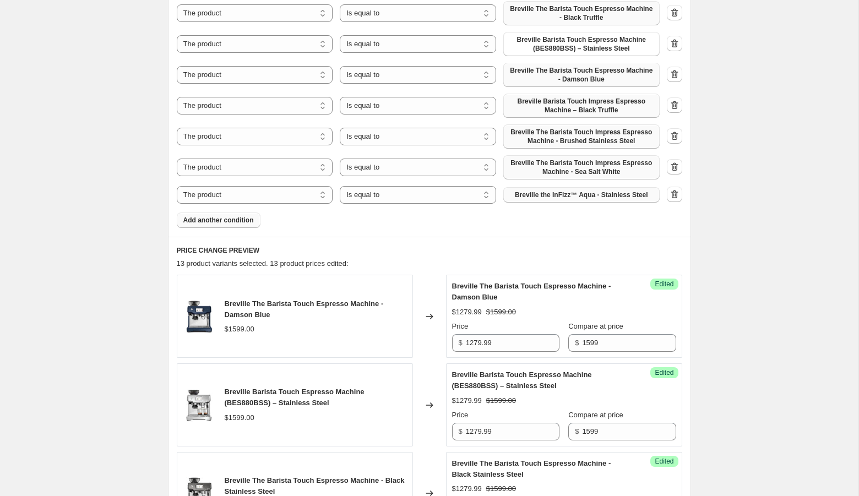
scroll to position [582, 0]
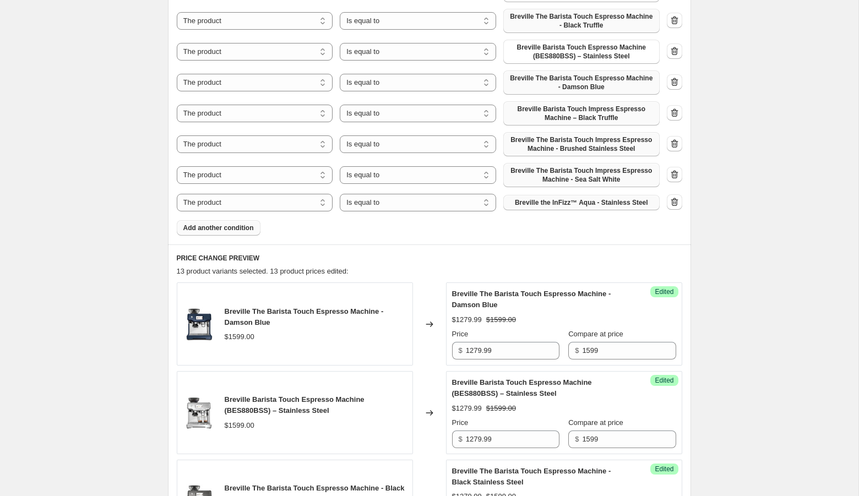
click at [225, 228] on span "Add another condition" at bounding box center [218, 228] width 70 height 9
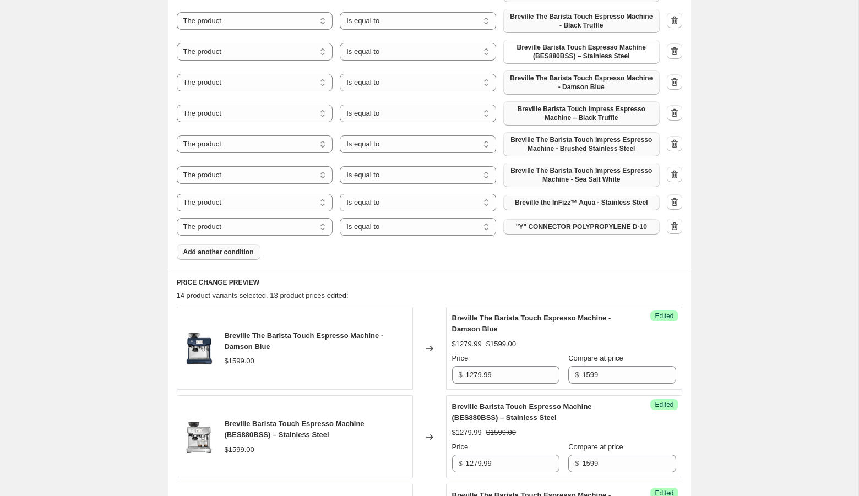
click at [564, 227] on span ""Y" CONNECTOR POLYPROPYLENE D-10" at bounding box center [581, 226] width 131 height 9
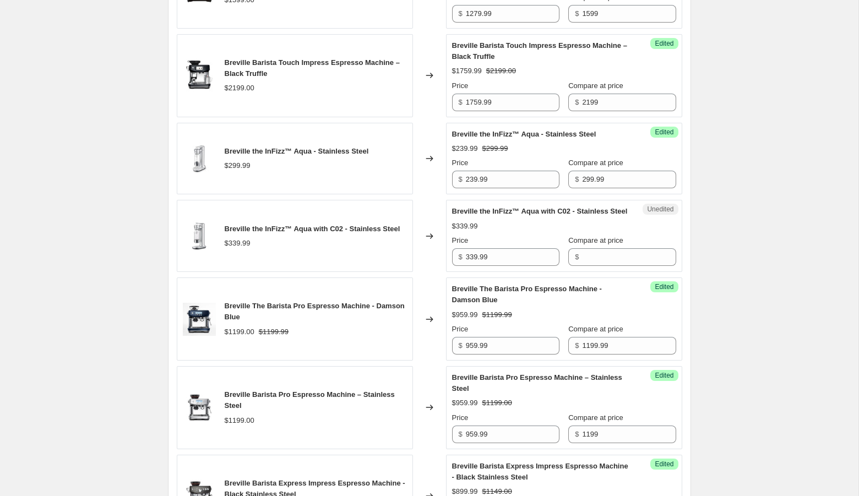
scroll to position [1474, 0]
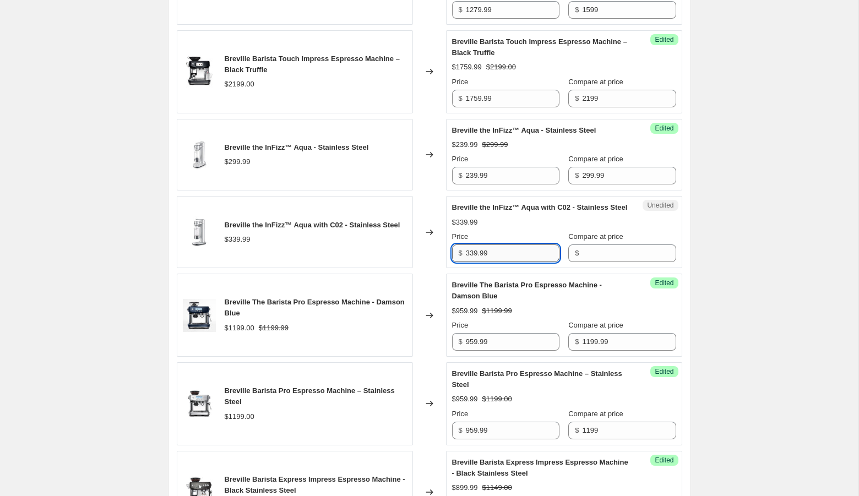
click at [498, 262] on input "339.99" at bounding box center [513, 253] width 94 height 18
type input "339.99"
click at [582, 262] on input "Compare at price" at bounding box center [629, 253] width 94 height 18
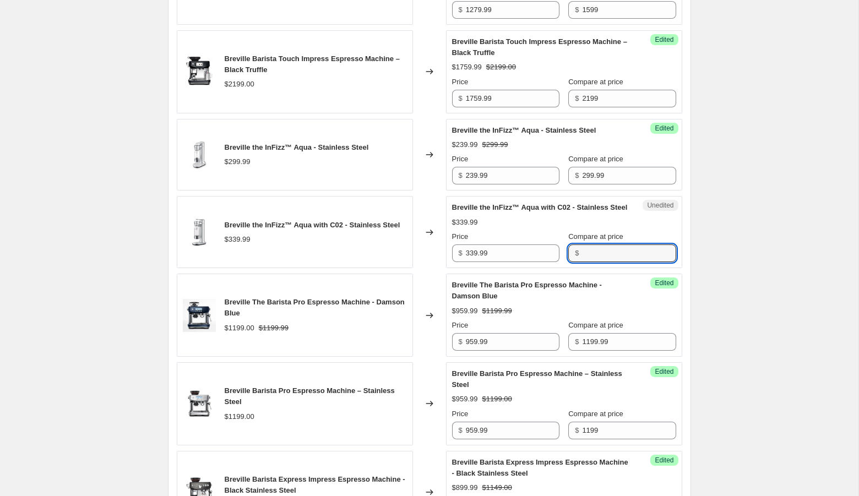
paste input "339.99"
type input "339.99"
click at [474, 262] on input "339.99" at bounding box center [513, 253] width 94 height 18
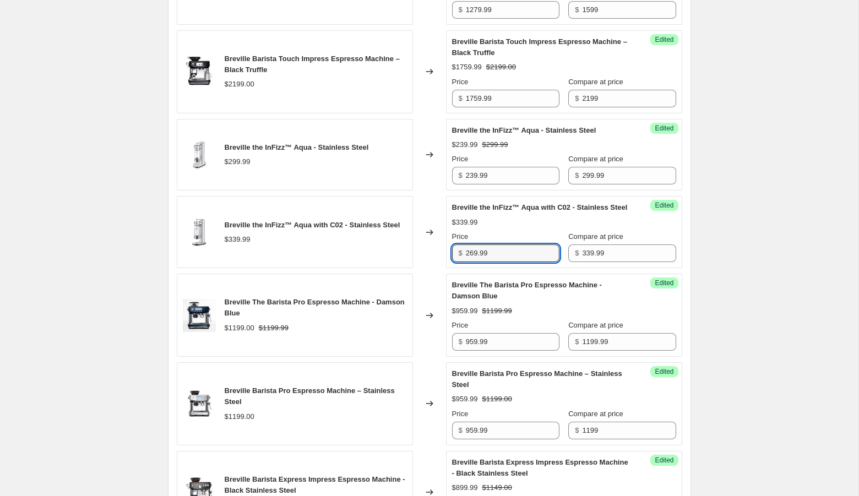
type input "269.99"
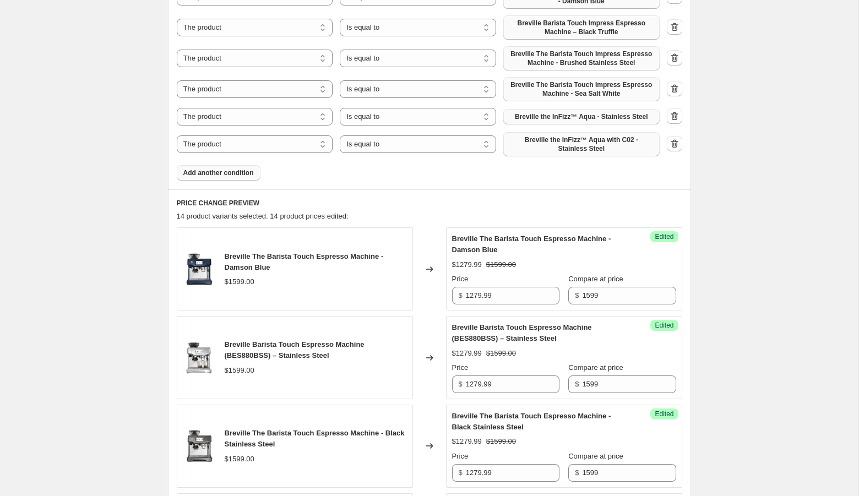
scroll to position [665, 0]
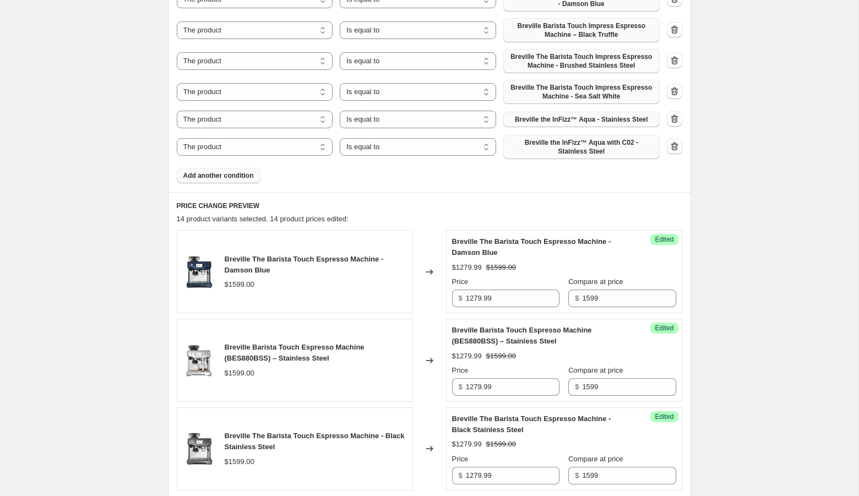
click at [243, 168] on button "Add another condition" at bounding box center [219, 175] width 84 height 15
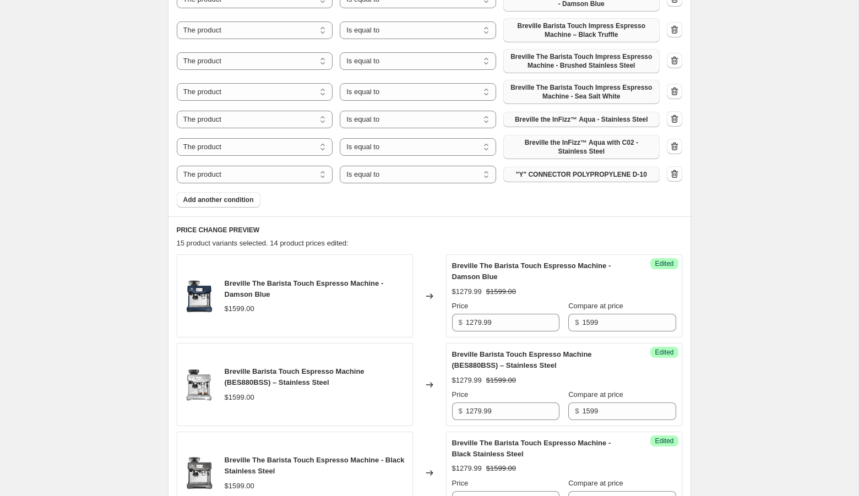
click at [560, 178] on button ""Y" CONNECTOR POLYPROPYLENE D-10" at bounding box center [581, 174] width 156 height 15
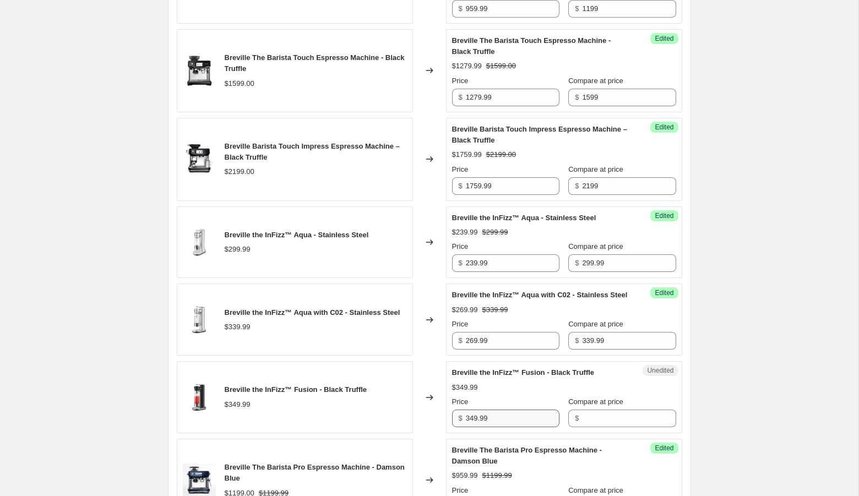
scroll to position [1400, 0]
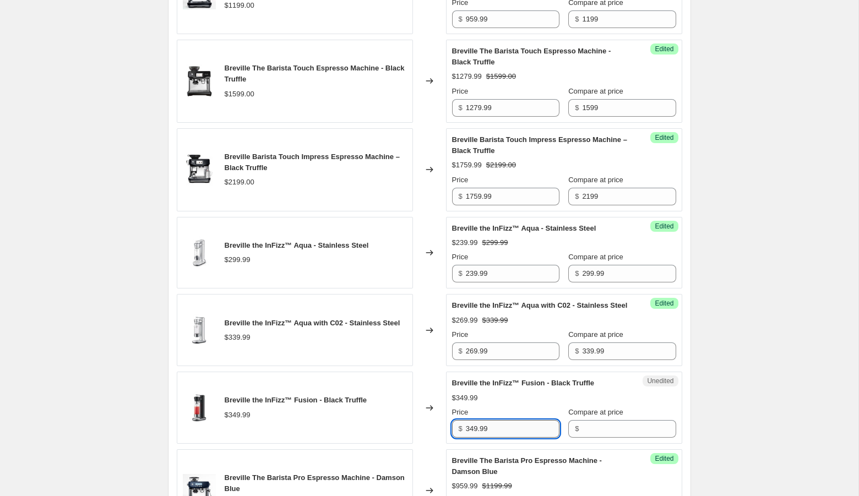
click at [503, 438] on input "349.99" at bounding box center [513, 429] width 94 height 18
type input "349.99"
click at [582, 438] on input "Compare at price" at bounding box center [629, 429] width 94 height 18
paste input "349.99"
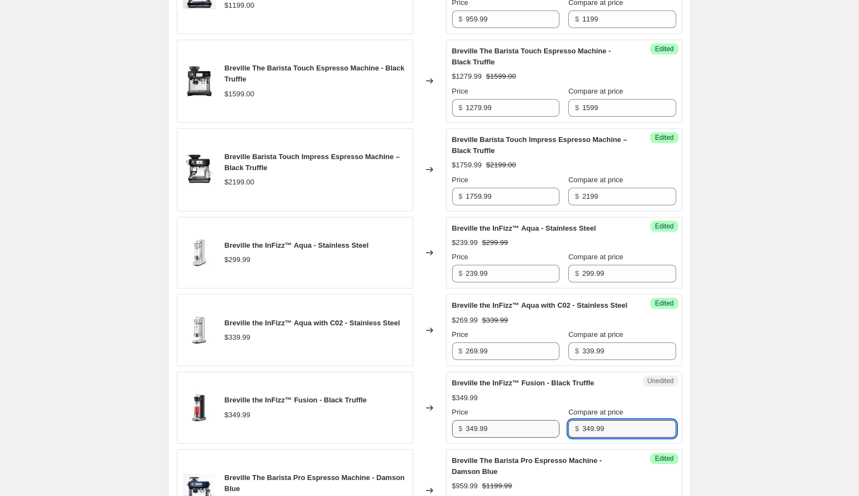
type input "349.99"
click at [478, 438] on input "349.99" at bounding box center [513, 429] width 94 height 18
type input "279.99"
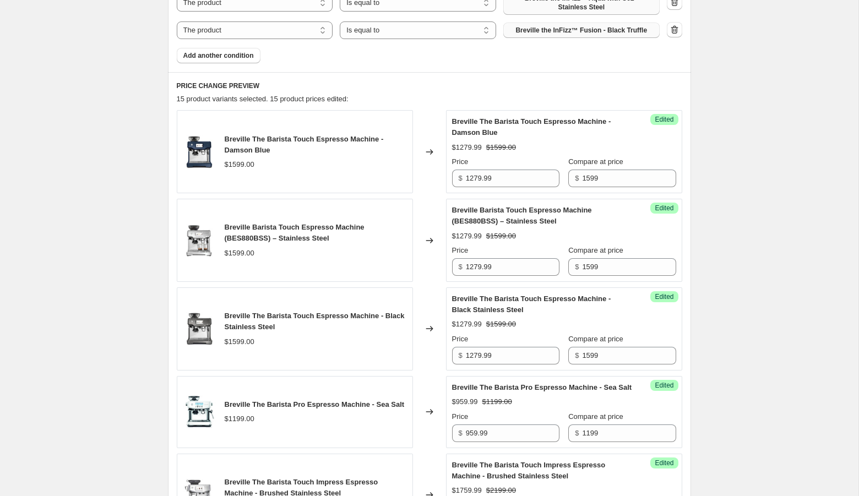
scroll to position [807, 0]
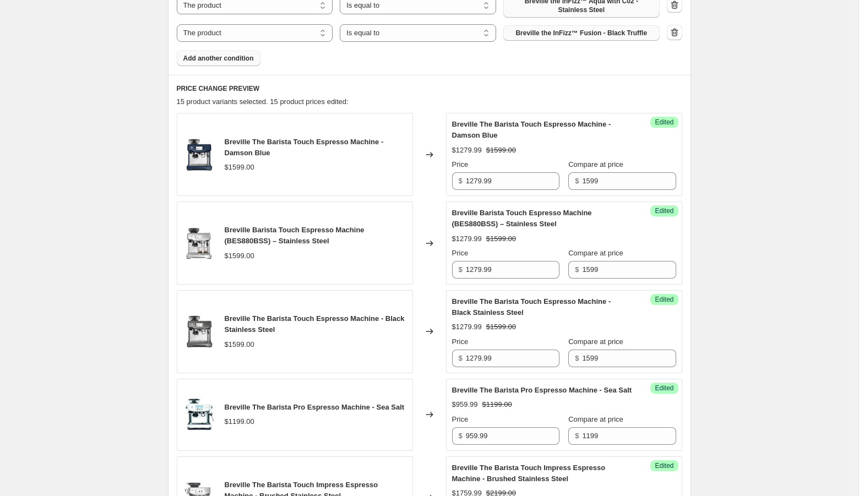
click at [205, 57] on span "Add another condition" at bounding box center [218, 58] width 70 height 9
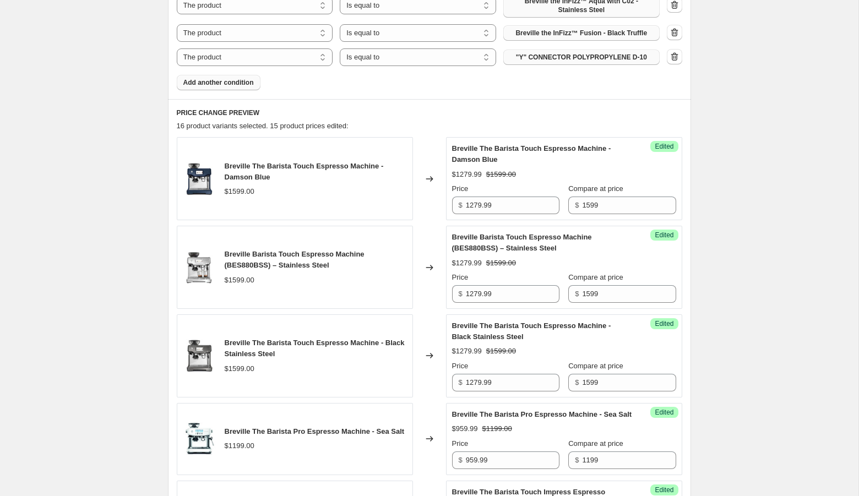
click at [523, 53] on span ""Y" CONNECTOR POLYPROPYLENE D-10" at bounding box center [581, 57] width 131 height 9
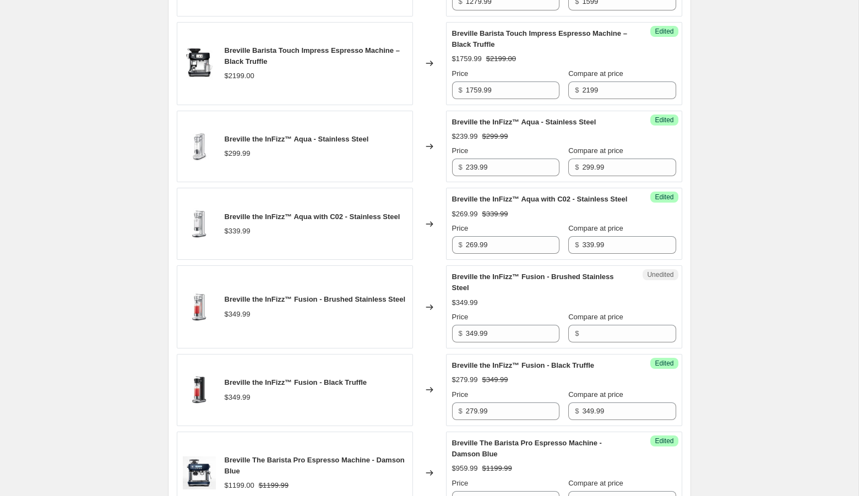
scroll to position [1580, 0]
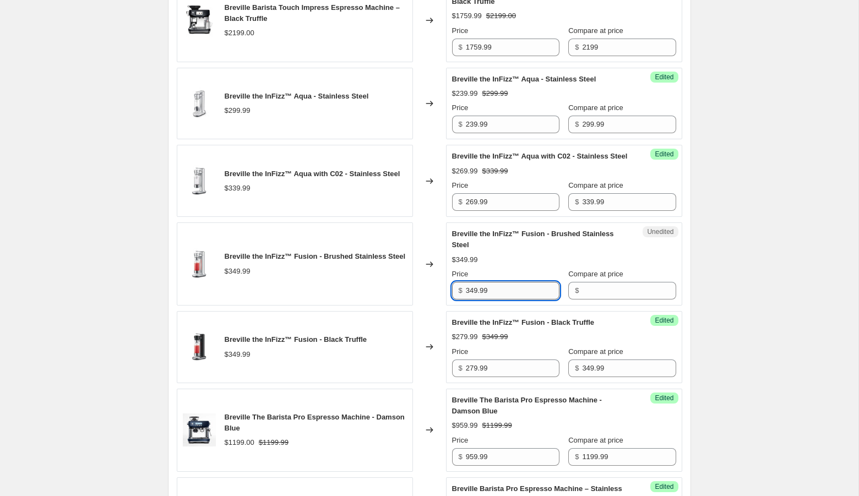
click at [503, 299] on input "349.99" at bounding box center [513, 291] width 94 height 18
type input "349.99"
click at [605, 299] on input "Compare at price" at bounding box center [629, 291] width 94 height 18
paste input "349.99"
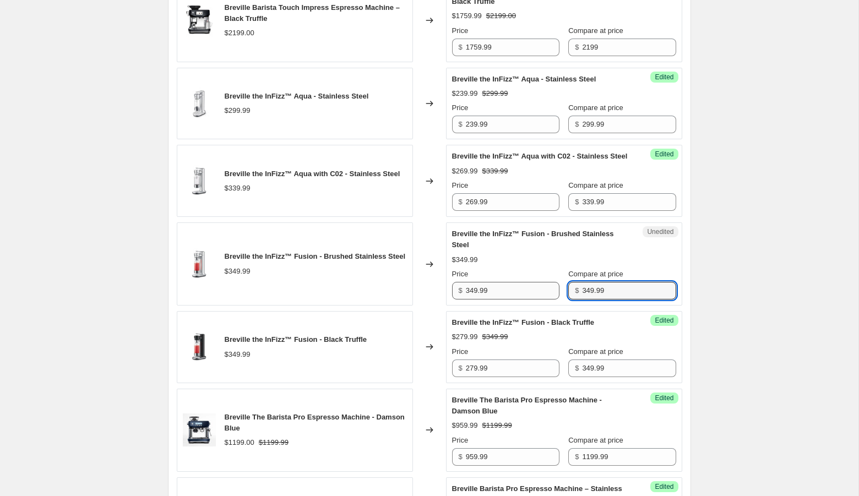
type input "349.99"
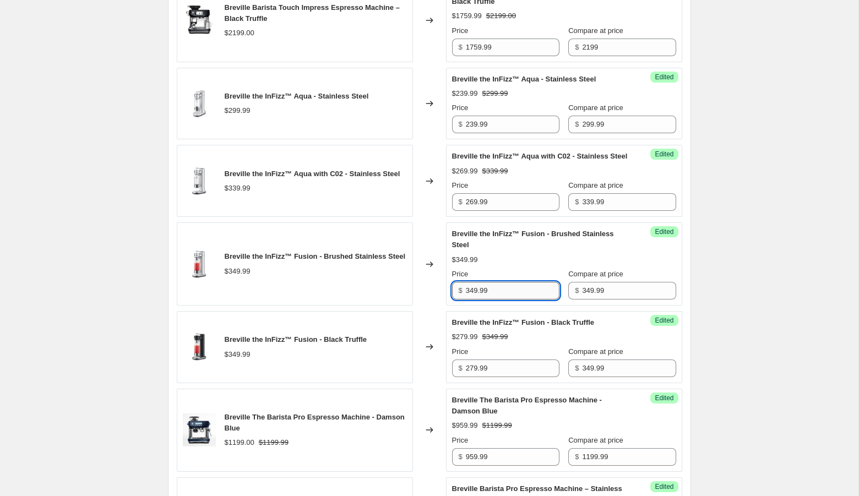
click at [474, 299] on input "349.99" at bounding box center [513, 291] width 94 height 18
type input "279.99"
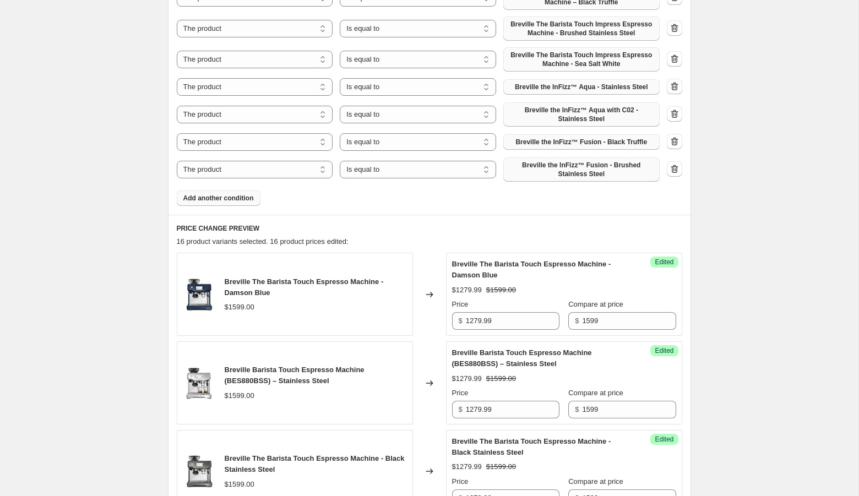
scroll to position [739, 0]
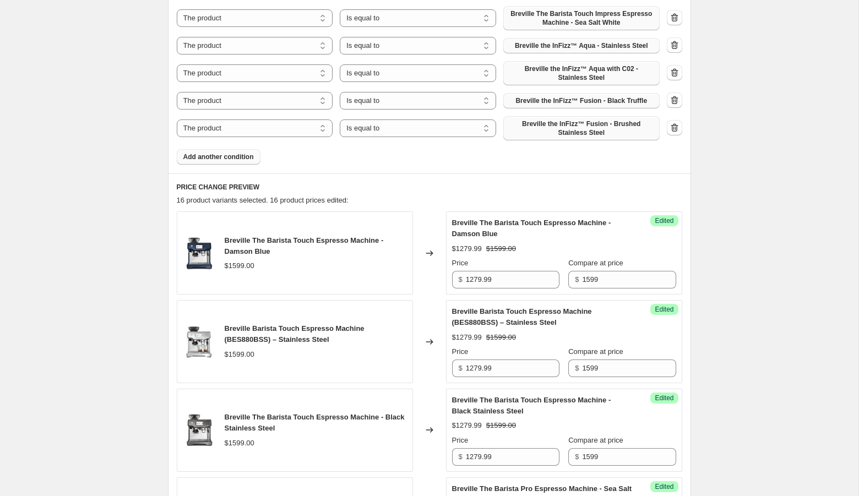
click at [249, 159] on span "Add another condition" at bounding box center [218, 157] width 70 height 9
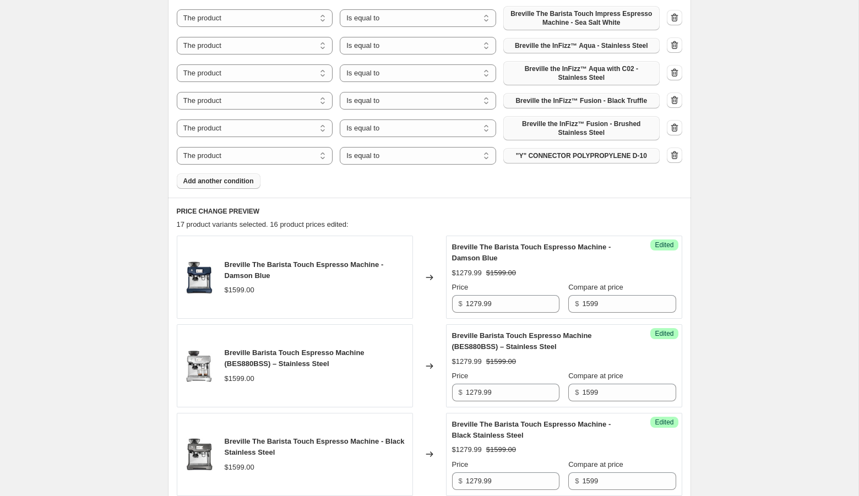
click at [566, 159] on span ""Y" CONNECTOR POLYPROPYLENE D-10" at bounding box center [581, 155] width 131 height 9
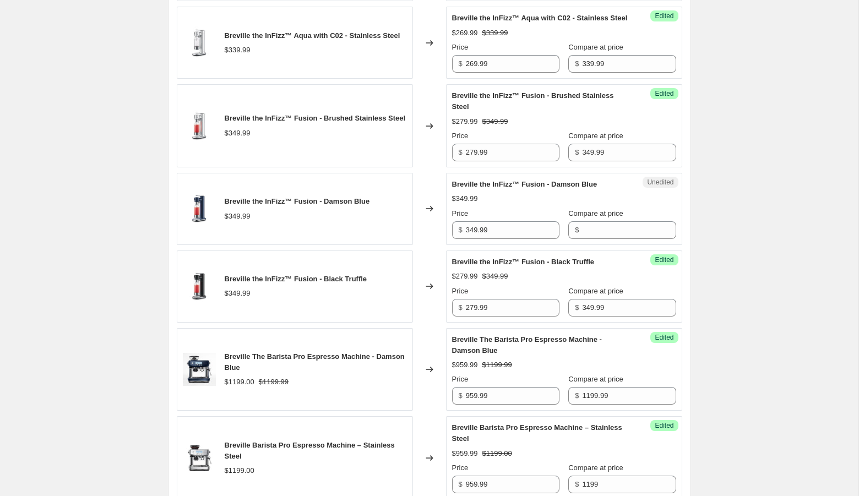
scroll to position [1751, 0]
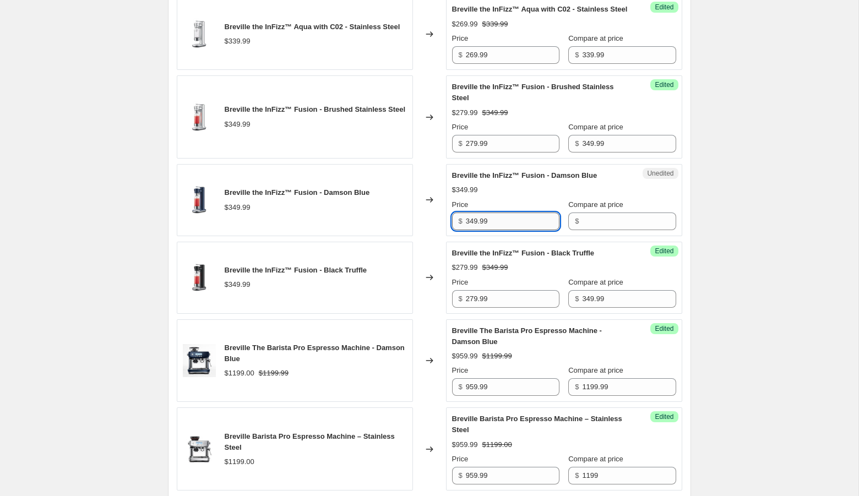
click at [504, 230] on input "349.99" at bounding box center [513, 222] width 94 height 18
type input "349.99"
click at [582, 230] on input "Compare at price" at bounding box center [629, 222] width 94 height 18
paste input "349.99"
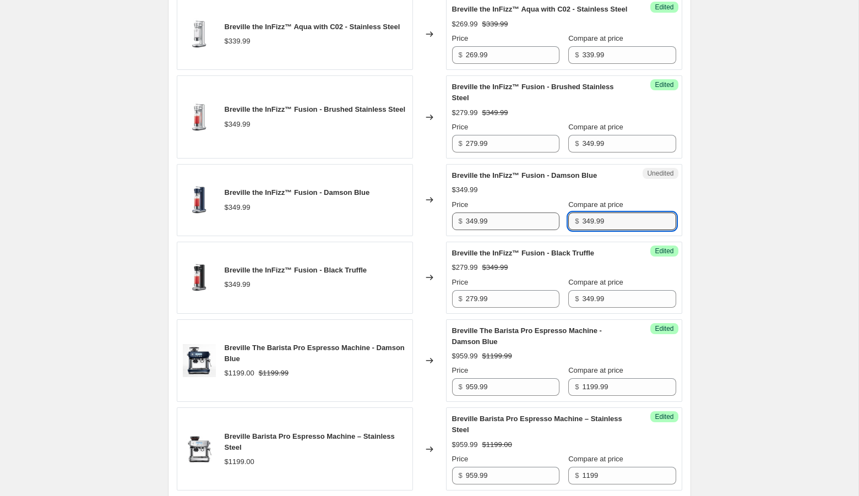
type input "349.99"
click at [475, 230] on input "349.99" at bounding box center [513, 222] width 94 height 18
type input "349.99"
click at [518, 230] on input "349.99" at bounding box center [513, 222] width 94 height 18
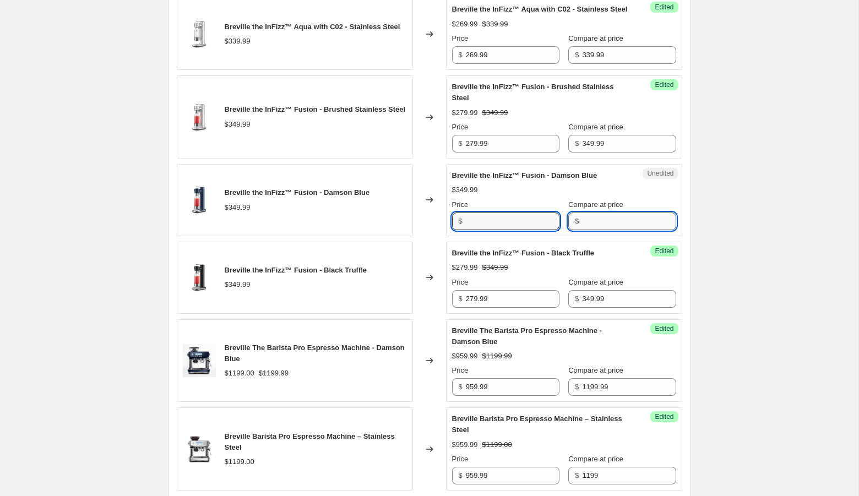
type input "349.99"
click at [598, 230] on input "Compare at price" at bounding box center [629, 222] width 94 height 18
paste input "349.99"
type input "349.99"
click at [476, 230] on input "349.99" at bounding box center [513, 222] width 94 height 18
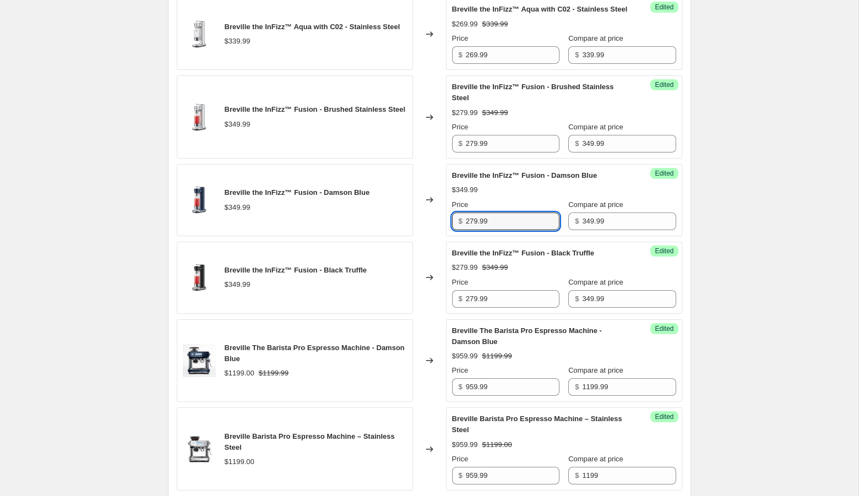
type input "279.99"
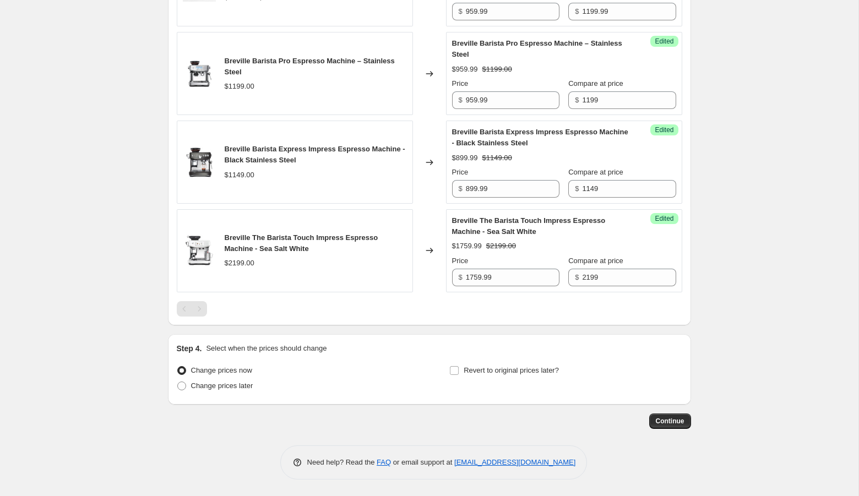
scroll to position [2129, 0]
click at [245, 390] on span "Change prices later" at bounding box center [222, 386] width 62 height 8
click at [178, 382] on input "Change prices later" at bounding box center [177, 382] width 1 height 1
radio input "true"
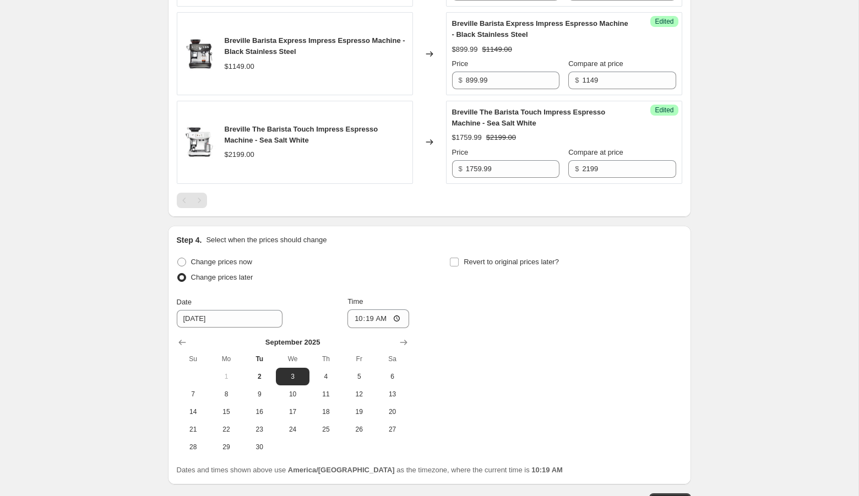
scroll to position [2243, 0]
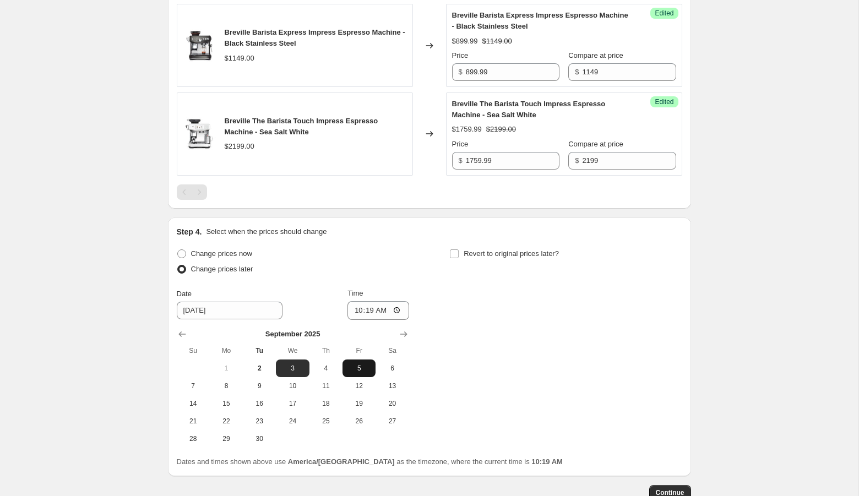
click at [357, 373] on span "5" at bounding box center [359, 368] width 24 height 9
type input "[DATE]"
click at [487, 258] on span "Revert to original prices later?" at bounding box center [511, 253] width 95 height 8
click at [459, 258] on input "Revert to original prices later?" at bounding box center [454, 253] width 9 height 9
checkbox input "true"
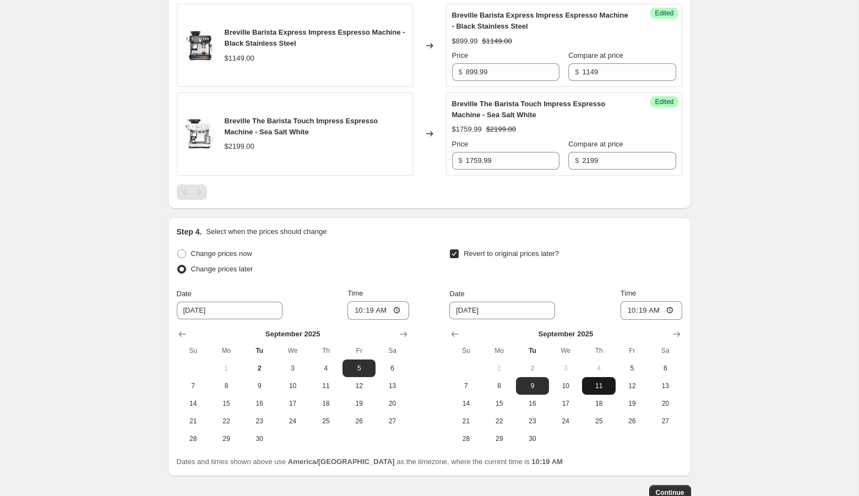
click at [603, 390] on span "11" at bounding box center [598, 386] width 24 height 9
type input "[DATE]"
click at [354, 320] on input "10:19" at bounding box center [378, 310] width 62 height 19
type input "00:01"
click at [625, 320] on input "10:19" at bounding box center [651, 310] width 62 height 19
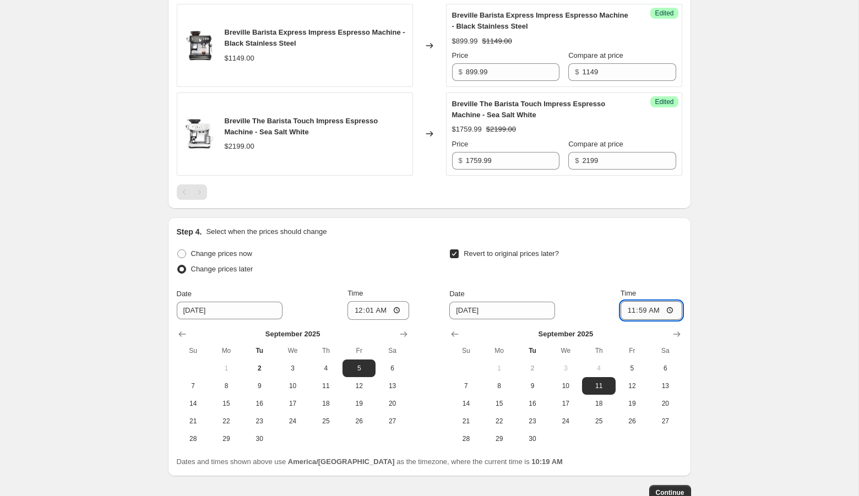
type input "23:59"
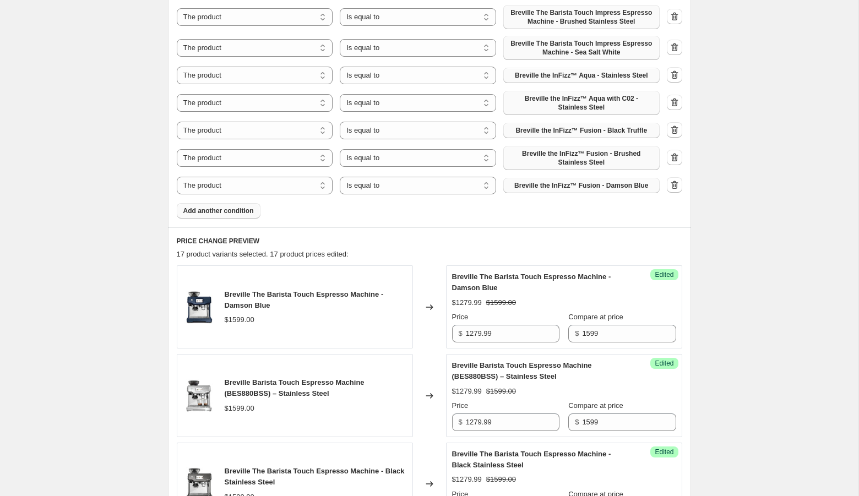
scroll to position [714, 0]
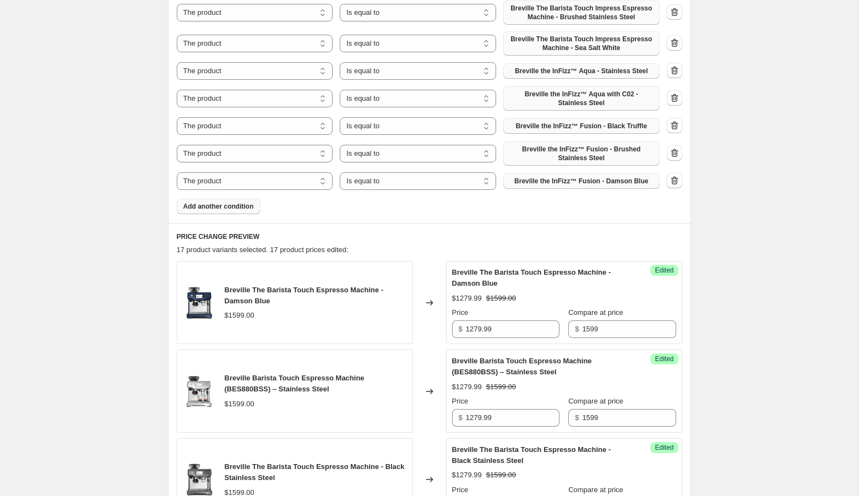
click at [244, 205] on span "Add another condition" at bounding box center [218, 206] width 70 height 9
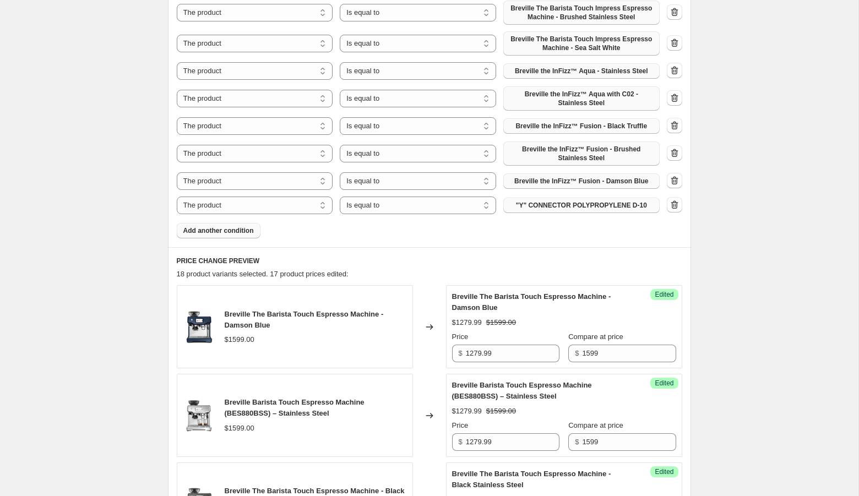
click at [592, 205] on span ""Y" CONNECTOR POLYPROPYLENE D-10" at bounding box center [581, 205] width 131 height 9
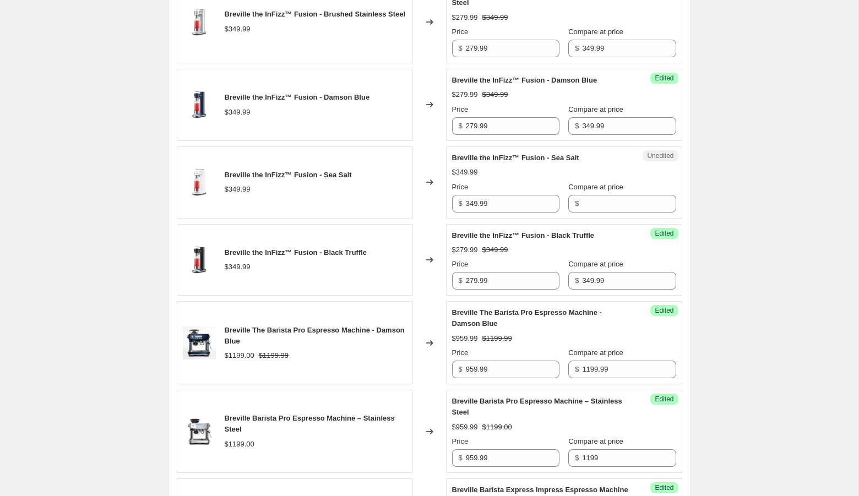
scroll to position [1876, 0]
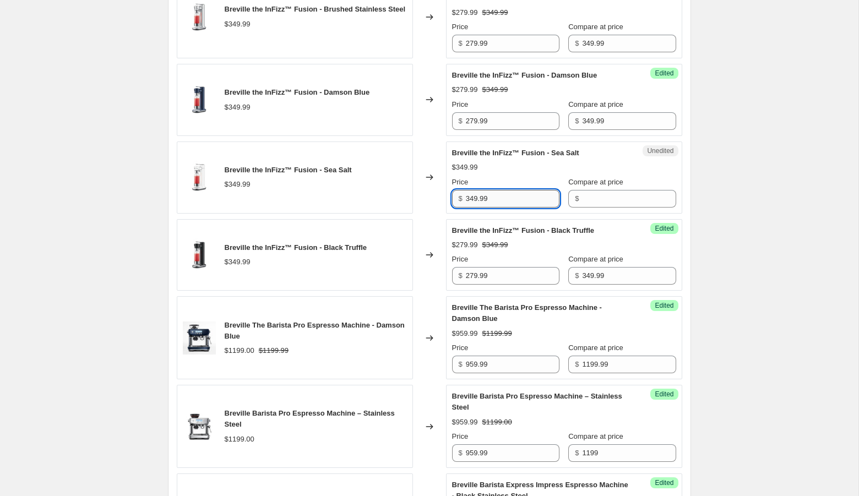
click at [497, 208] on input "349.99" at bounding box center [513, 199] width 94 height 18
type input "349.99"
click at [584, 208] on input "Compare at price" at bounding box center [629, 199] width 94 height 18
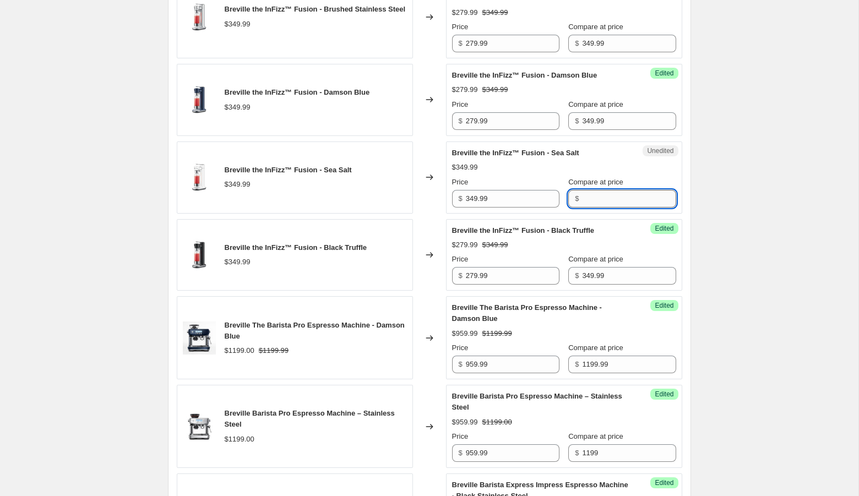
paste input "349.99"
type input "349.99"
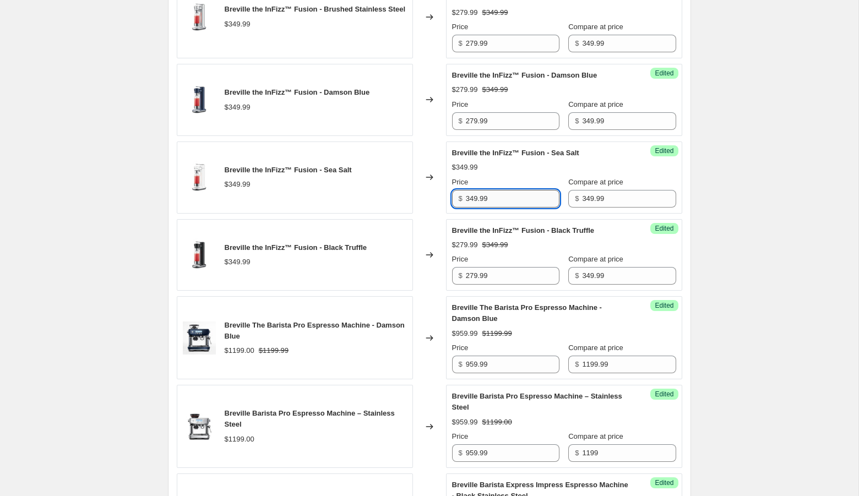
click at [477, 208] on input "349.99" at bounding box center [513, 199] width 94 height 18
type input "279.99"
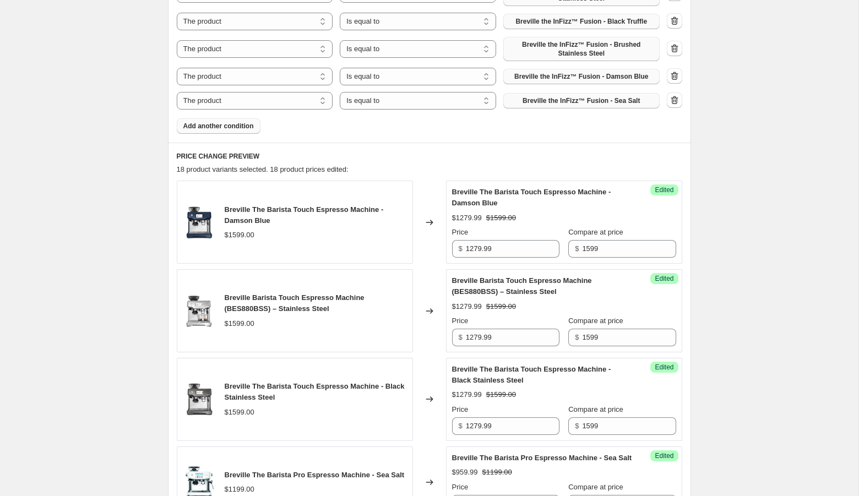
scroll to position [837, 0]
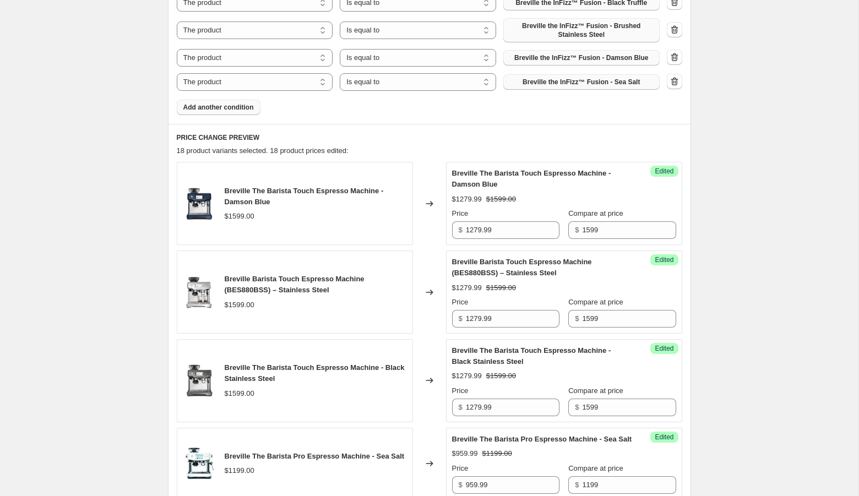
click at [220, 108] on span "Add another condition" at bounding box center [218, 107] width 70 height 9
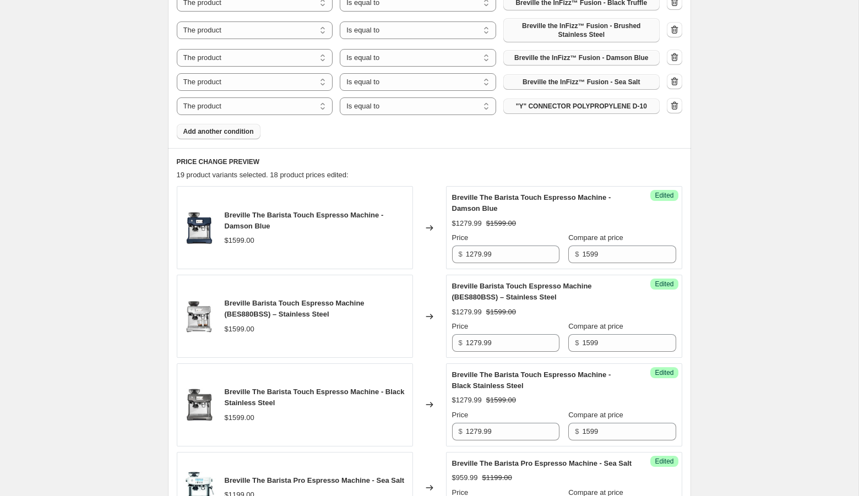
click at [606, 100] on button ""Y" CONNECTOR POLYPROPYLENE D-10" at bounding box center [581, 106] width 156 height 15
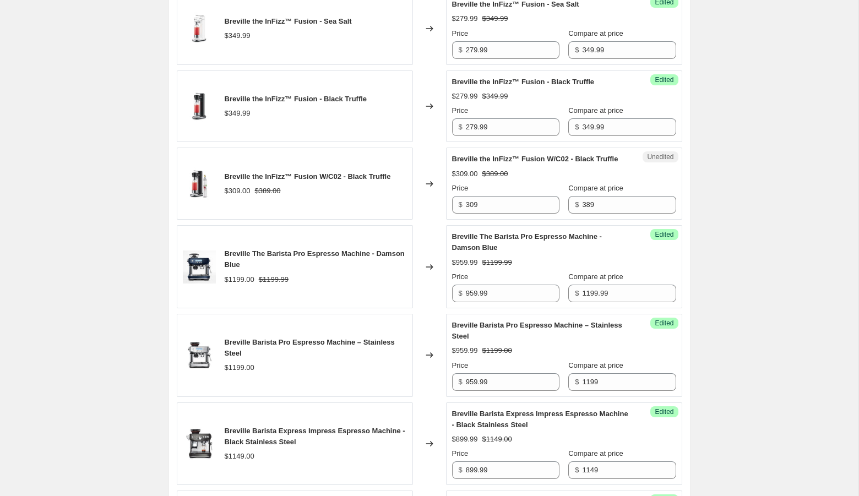
scroll to position [2059, 0]
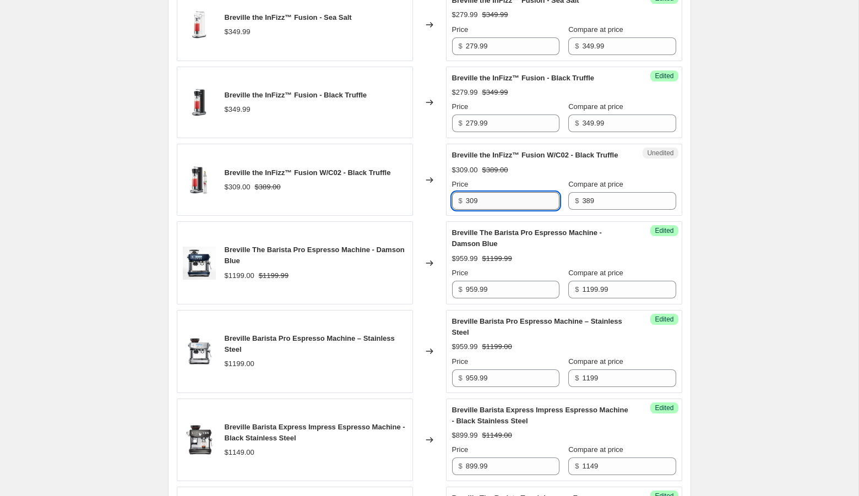
click at [495, 210] on input "309" at bounding box center [513, 201] width 94 height 18
type input "309.99"
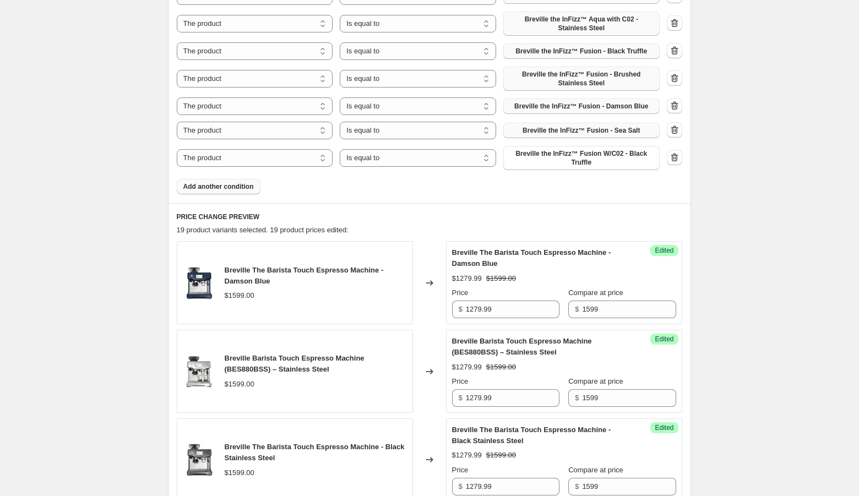
scroll to position [769, 0]
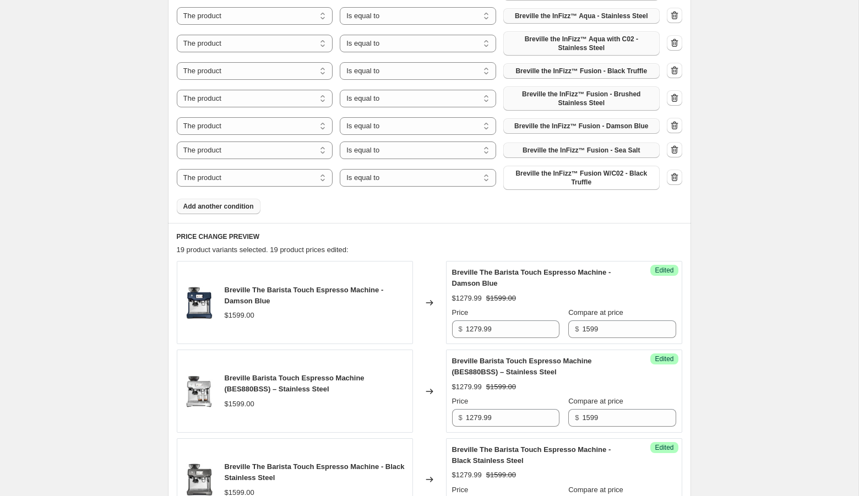
click at [237, 208] on span "Add another condition" at bounding box center [218, 206] width 70 height 9
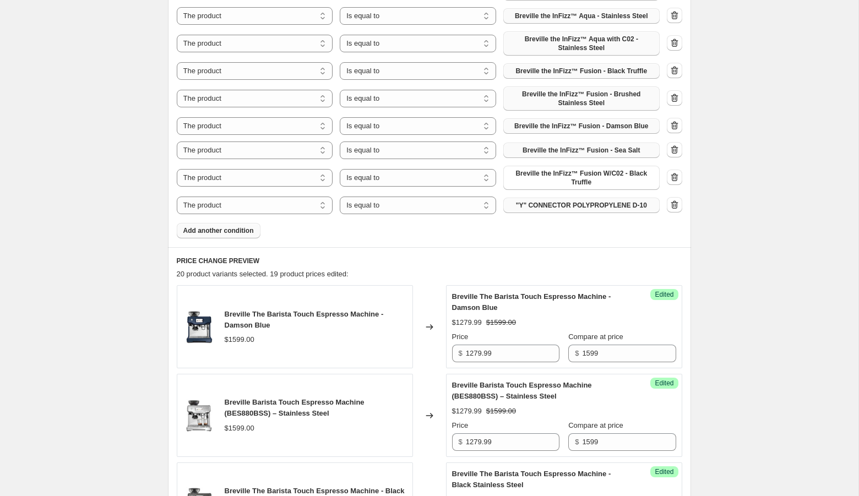
click at [543, 206] on span ""Y" CONNECTOR POLYPROPYLENE D-10" at bounding box center [581, 205] width 131 height 9
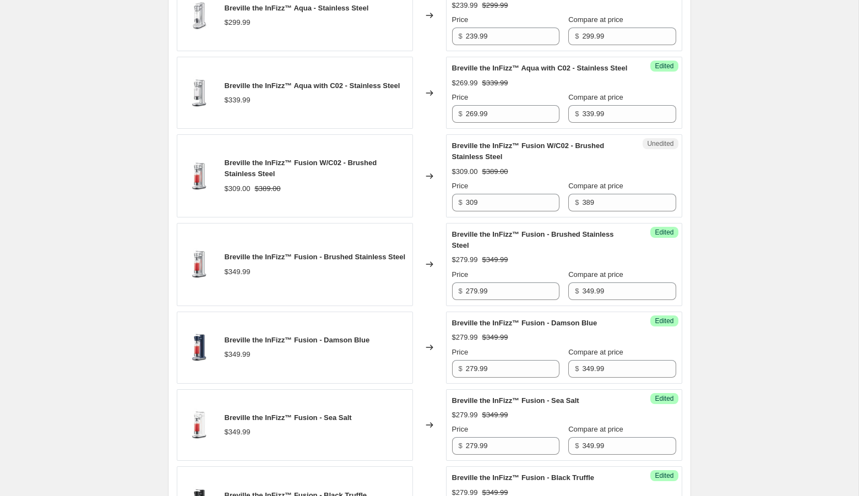
scroll to position [1783, 0]
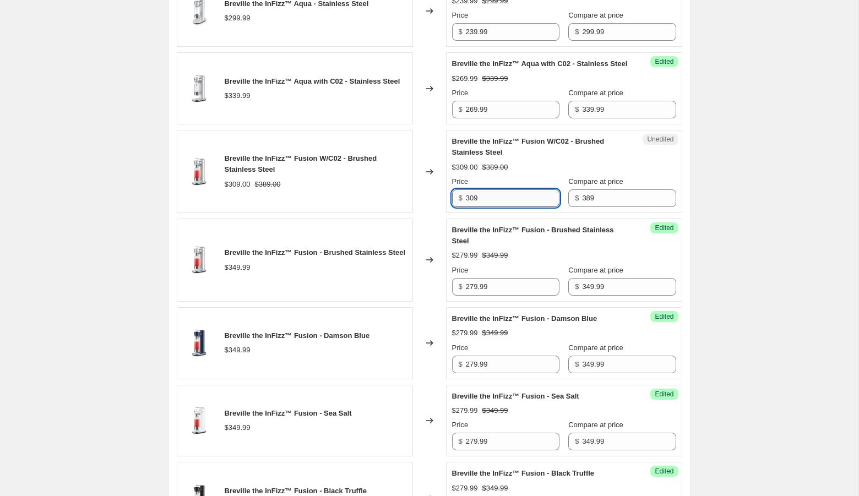
click at [491, 207] on input "309" at bounding box center [513, 198] width 94 height 18
click at [493, 207] on input "309" at bounding box center [513, 198] width 94 height 18
type input "309.99"
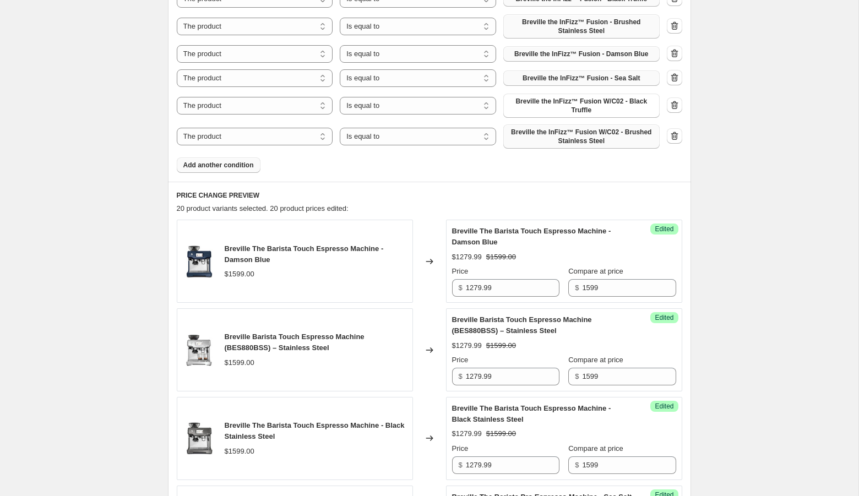
scroll to position [803, 0]
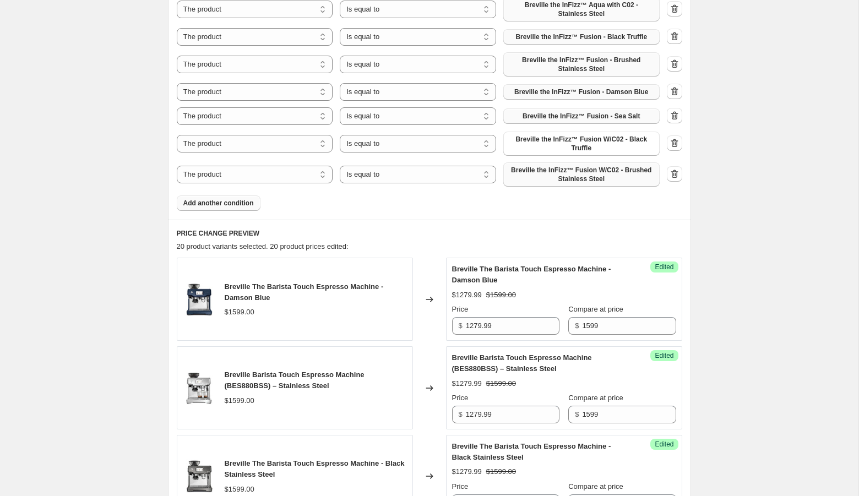
click at [240, 203] on span "Add another condition" at bounding box center [218, 203] width 70 height 9
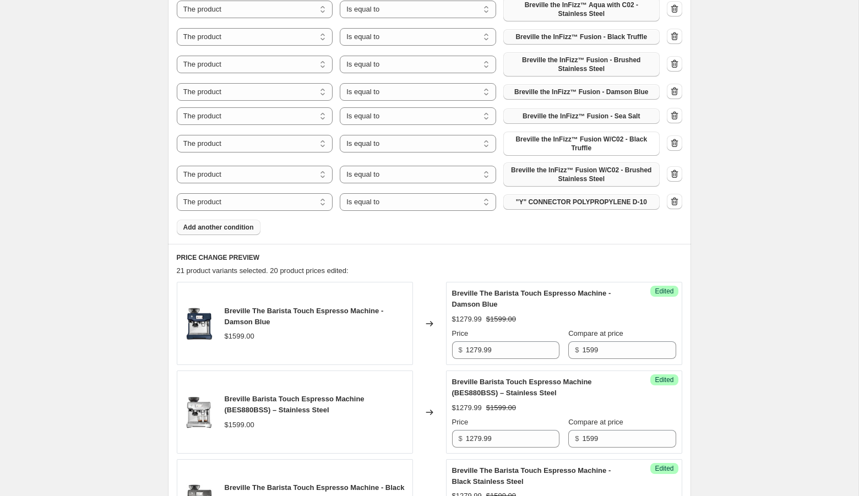
click at [629, 202] on span ""Y" CONNECTOR POLYPROPYLENE D-10" at bounding box center [581, 202] width 131 height 9
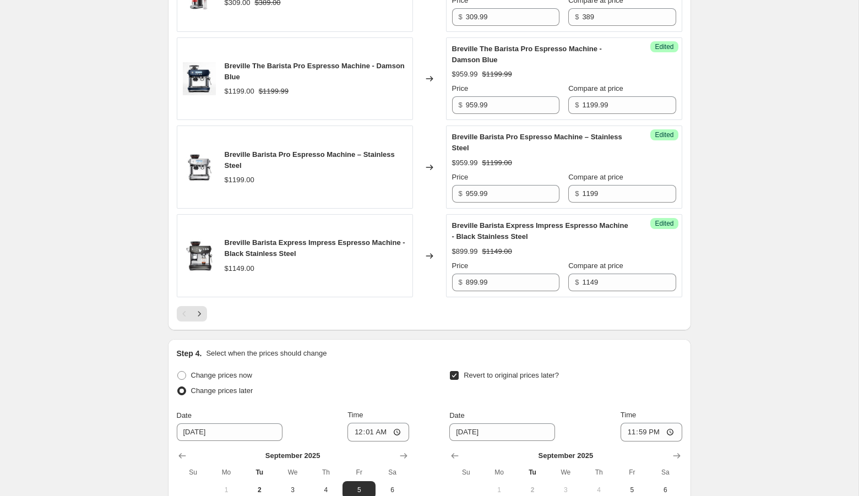
scroll to position [2473, 0]
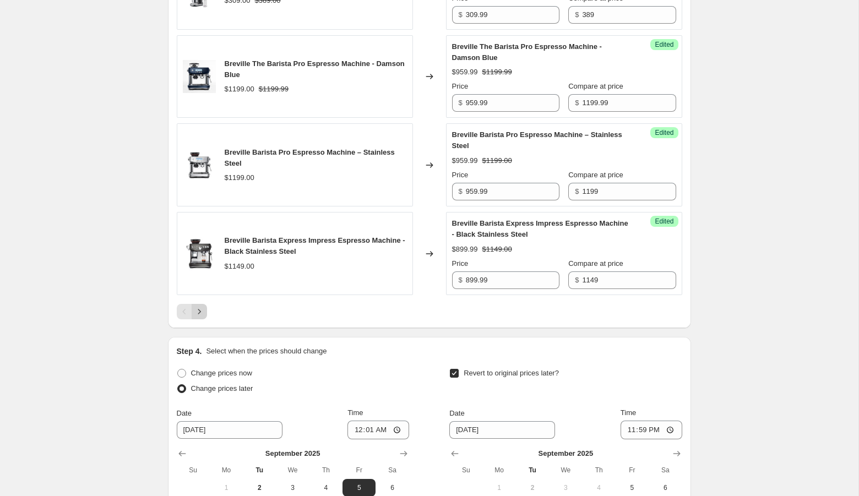
click at [194, 317] on icon "Next" at bounding box center [199, 311] width 11 height 11
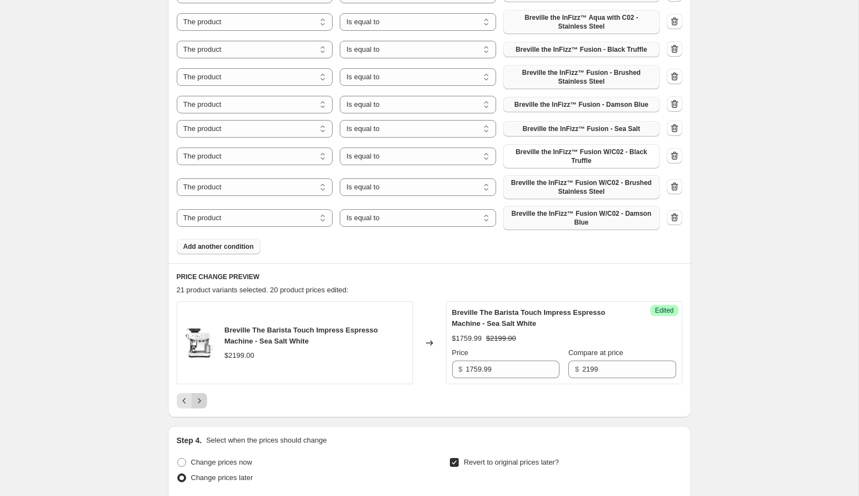
scroll to position [809, 0]
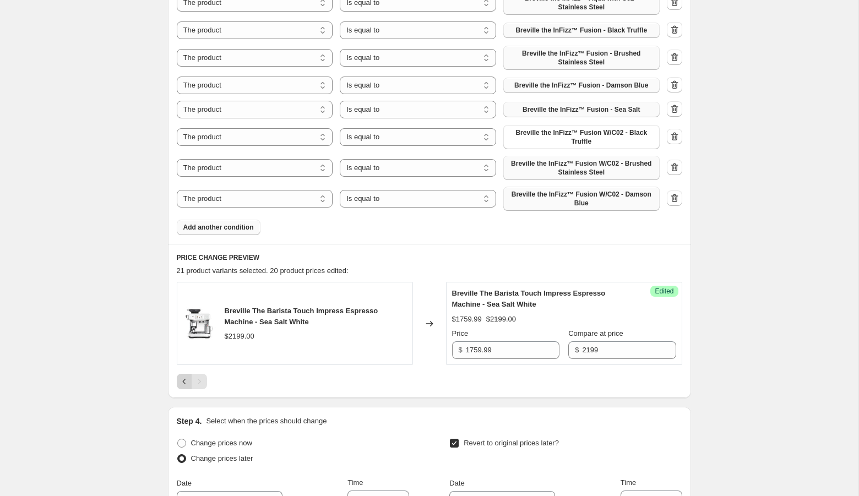
click at [183, 377] on icon "Previous" at bounding box center [184, 381] width 11 height 11
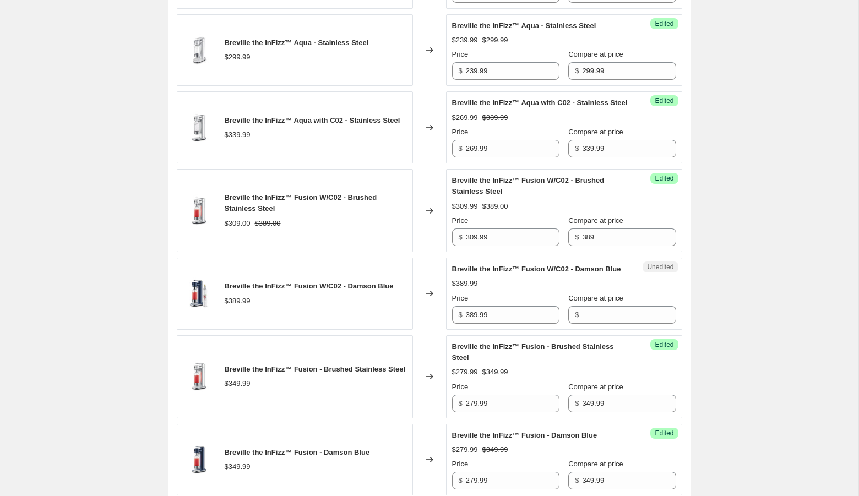
scroll to position [1776, 0]
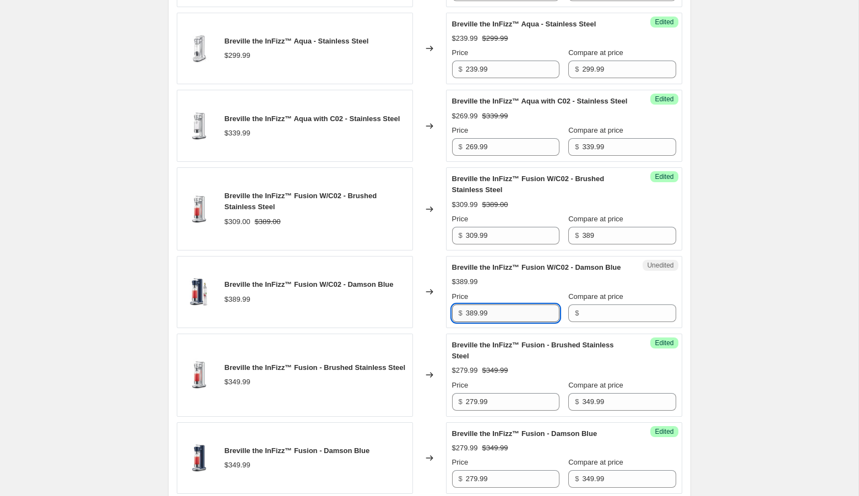
click at [498, 322] on input "389.99" at bounding box center [513, 313] width 94 height 18
type input "389.99"
click at [593, 322] on input "Compare at price" at bounding box center [629, 313] width 94 height 18
paste input "389.99"
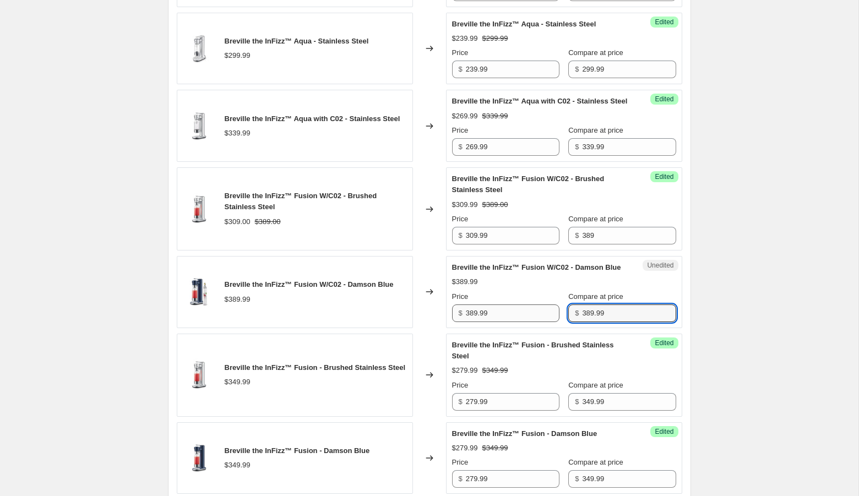
type input "389.99"
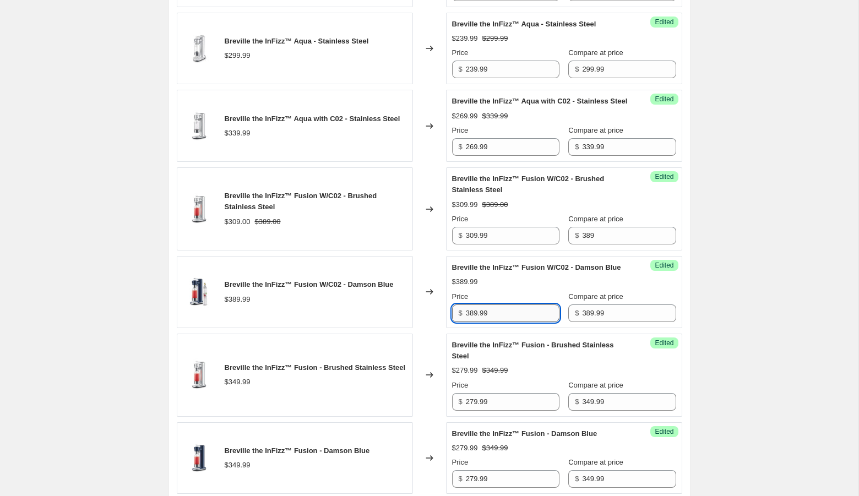
click at [475, 322] on input "389.99" at bounding box center [513, 313] width 94 height 18
type input "309.99"
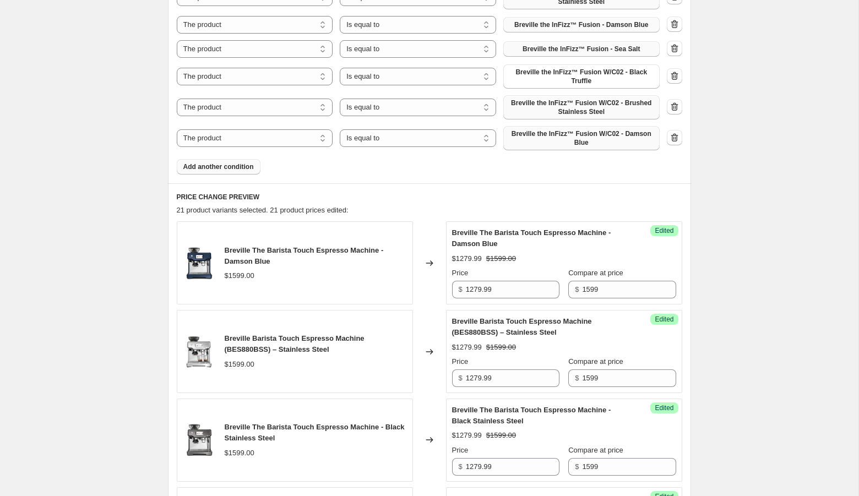
scroll to position [869, 0]
click at [246, 164] on span "Add another condition" at bounding box center [218, 168] width 70 height 9
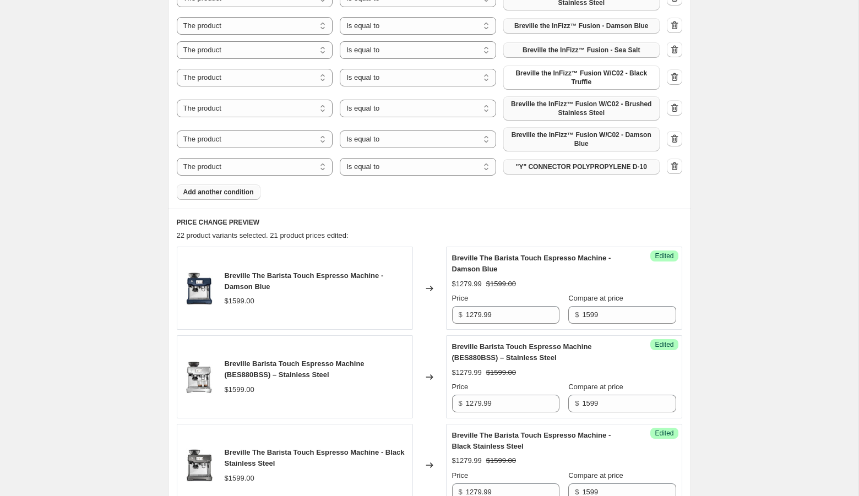
click at [586, 170] on span ""Y" CONNECTOR POLYPROPYLENE D-10" at bounding box center [581, 166] width 131 height 9
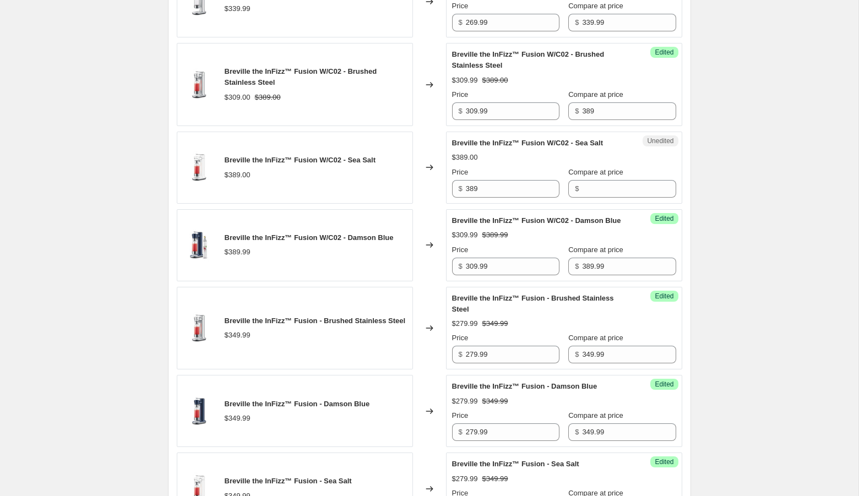
scroll to position [1901, 0]
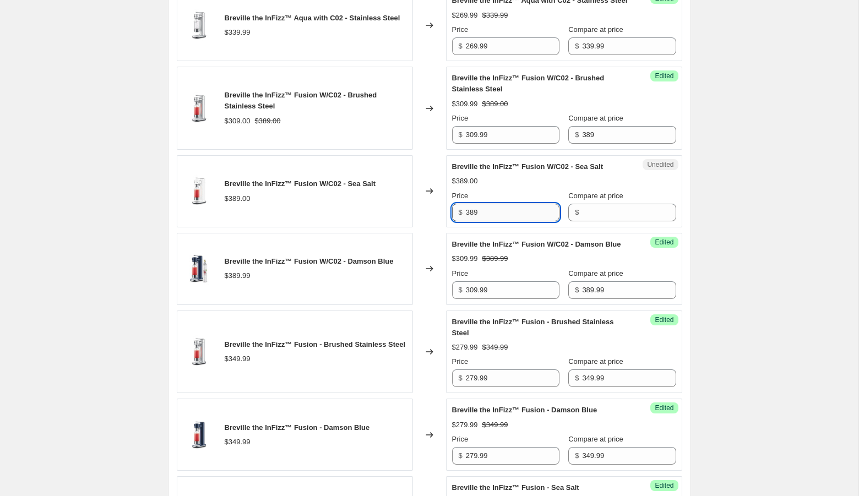
click at [524, 221] on input "389" at bounding box center [513, 213] width 94 height 18
type input "389"
click at [602, 221] on input "Compare at price" at bounding box center [629, 213] width 94 height 18
paste input "389"
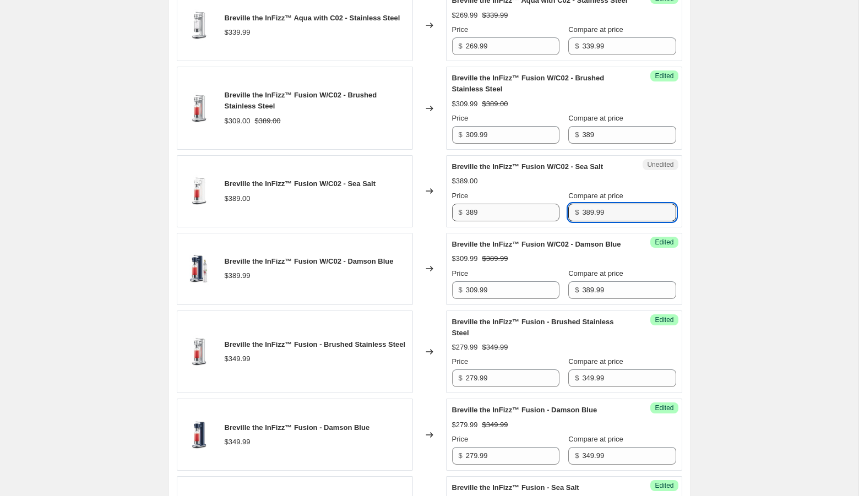
type input "389.99"
click at [475, 221] on input "389" at bounding box center [513, 213] width 94 height 18
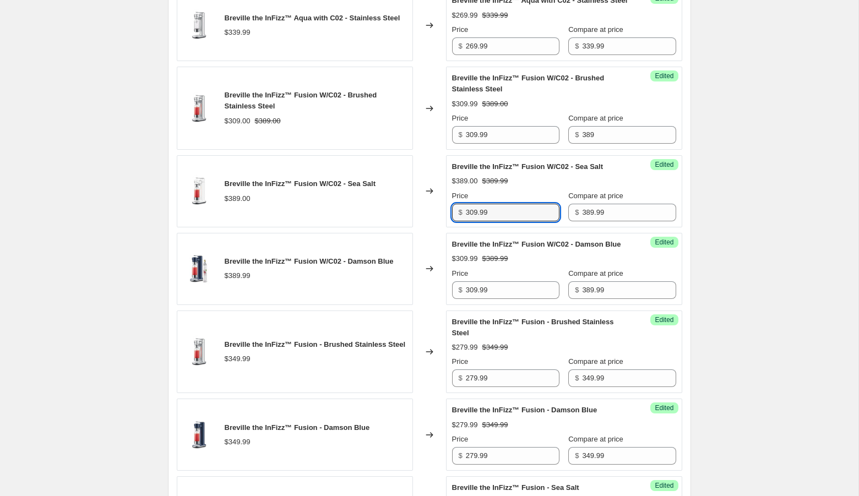
type input "309.99"
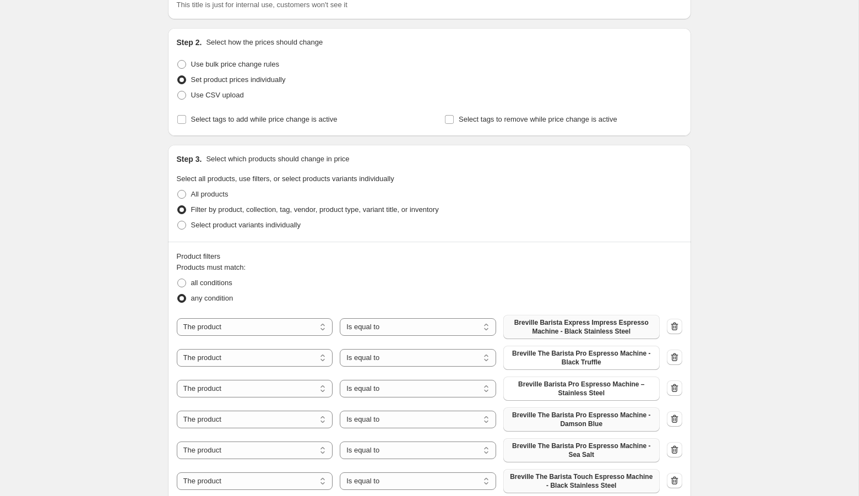
scroll to position [0, 0]
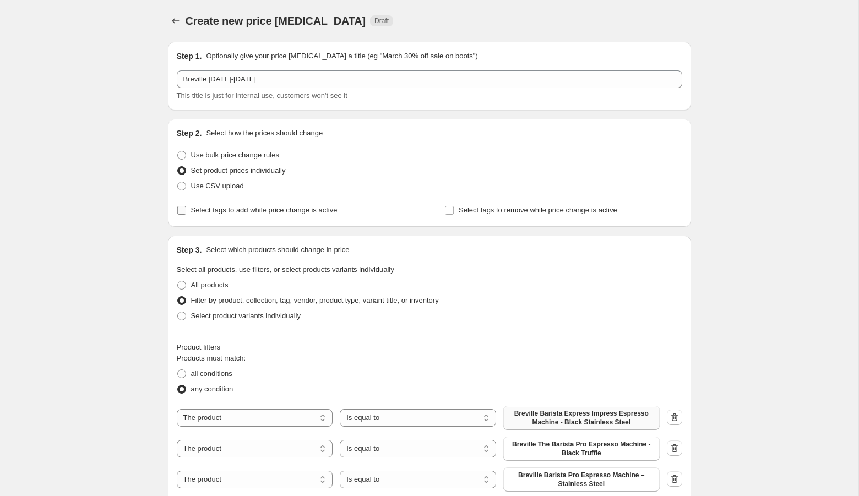
click at [213, 211] on span "Select tags to add while price change is active" at bounding box center [264, 210] width 146 height 8
click at [186, 211] on input "Select tags to add while price change is active" at bounding box center [181, 210] width 9 height 9
checkbox input "true"
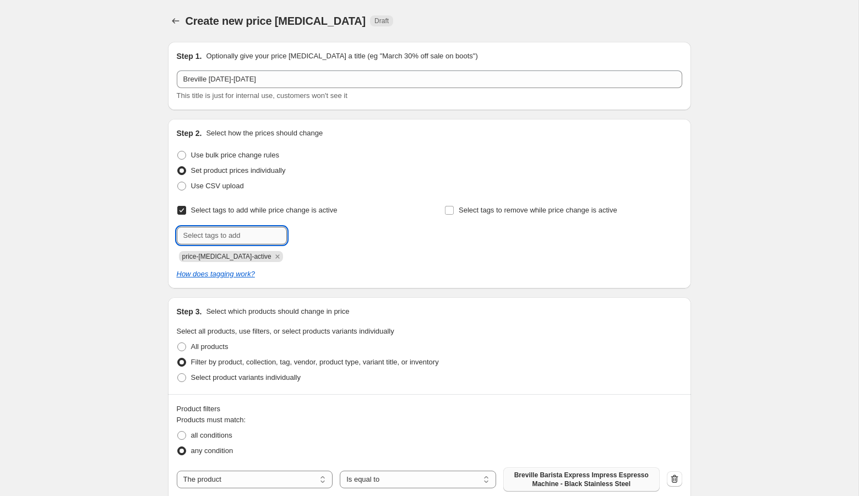
click at [219, 237] on input "text" at bounding box center [232, 236] width 110 height 18
type input "bts"
click at [311, 233] on span "bts" at bounding box center [316, 235] width 10 height 8
click at [495, 209] on span "Select tags to remove while price change is active" at bounding box center [538, 210] width 159 height 8
click at [454, 209] on input "Select tags to remove while price change is active" at bounding box center [449, 210] width 9 height 9
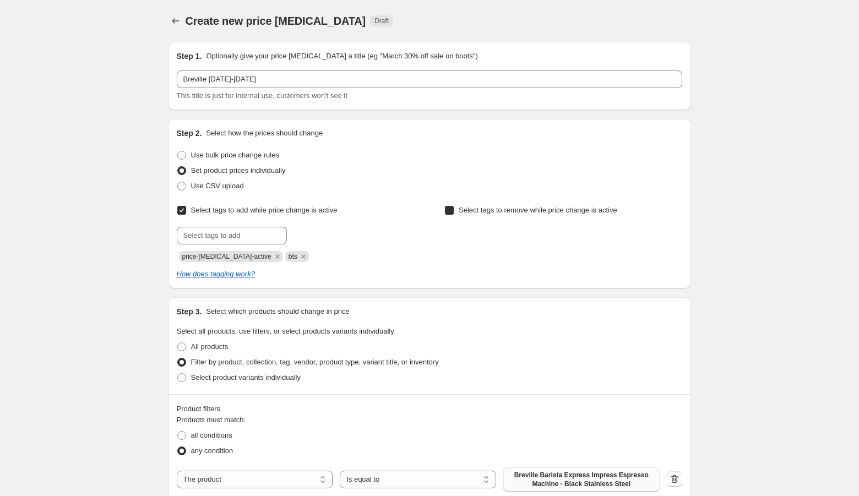
checkbox input "true"
click at [481, 235] on input "text" at bounding box center [499, 236] width 110 height 18
type input "bts"
click at [582, 235] on span "bts" at bounding box center [584, 235] width 10 height 8
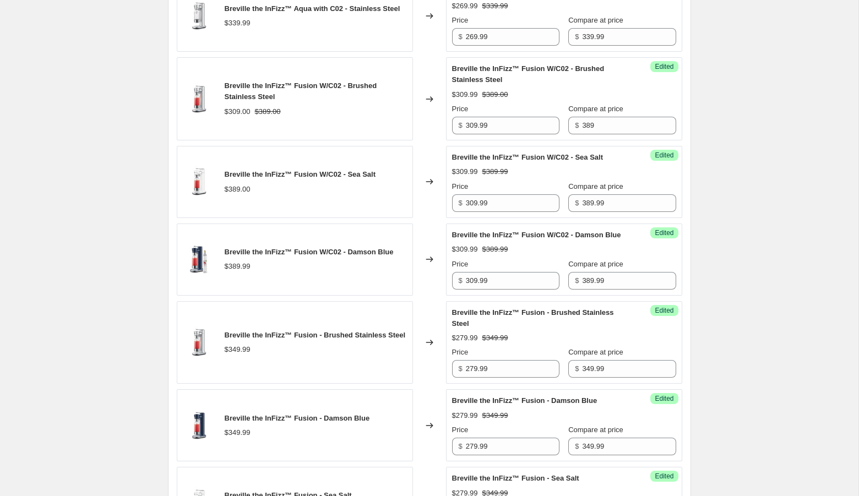
scroll to position [2773, 0]
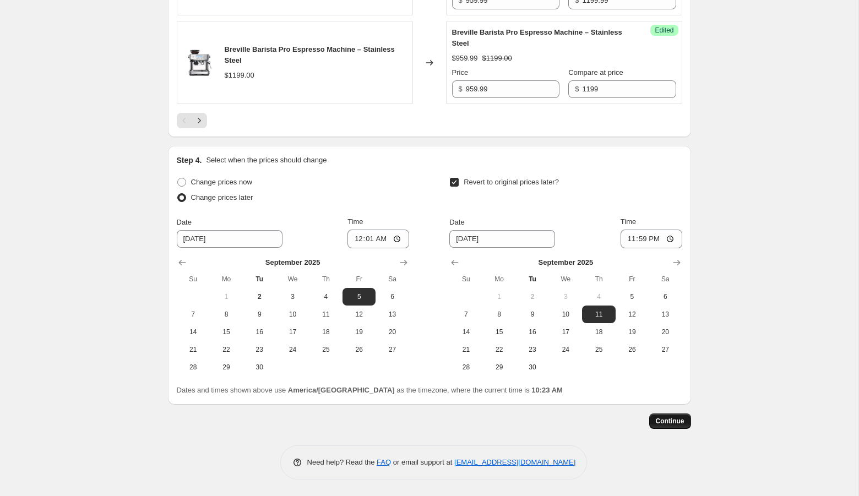
click at [678, 420] on span "Continue" at bounding box center [670, 421] width 29 height 9
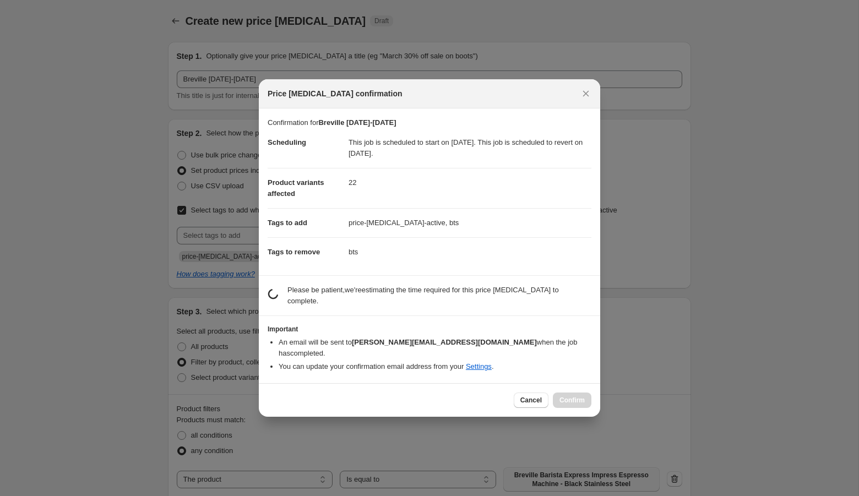
scroll to position [0, 0]
